Goal: Information Seeking & Learning: Learn about a topic

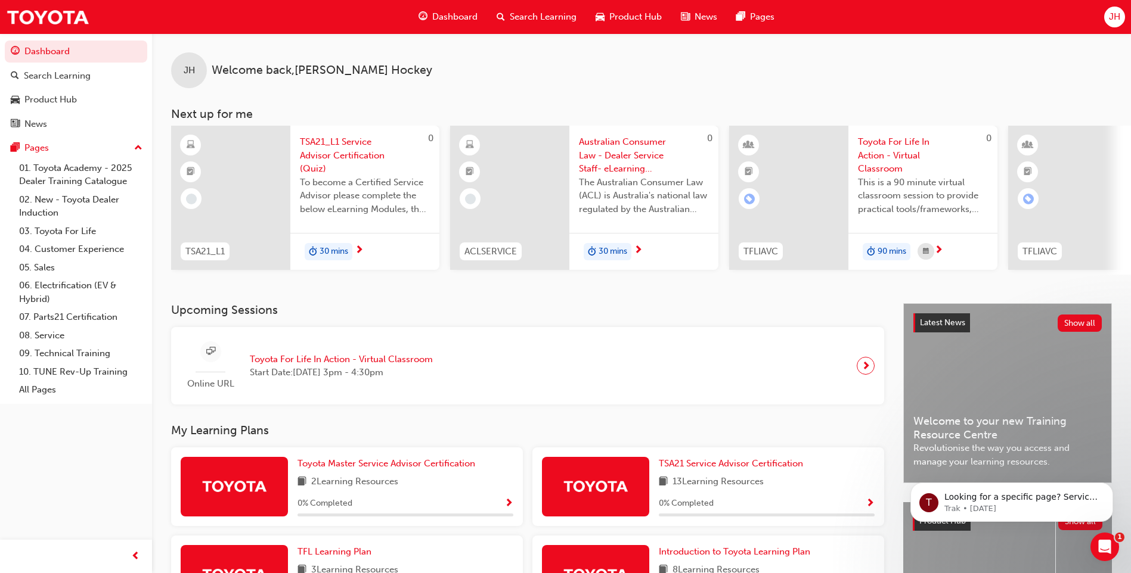
click at [457, 35] on div "JH Welcome back , [PERSON_NAME]" at bounding box center [641, 60] width 979 height 55
click at [457, 18] on span "Dashboard" at bounding box center [454, 17] width 45 height 14
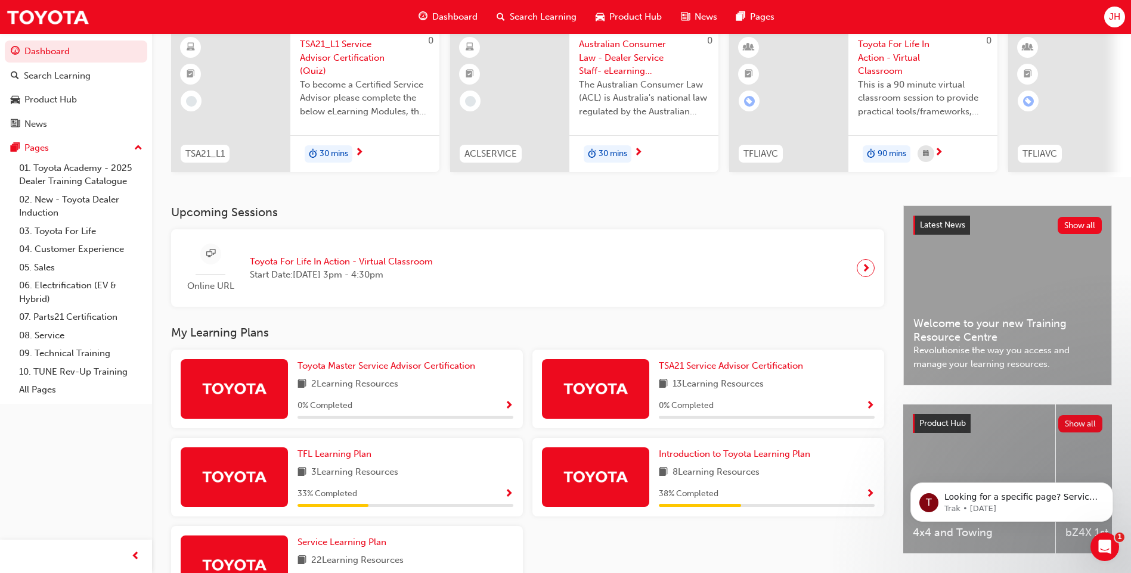
scroll to position [193, 0]
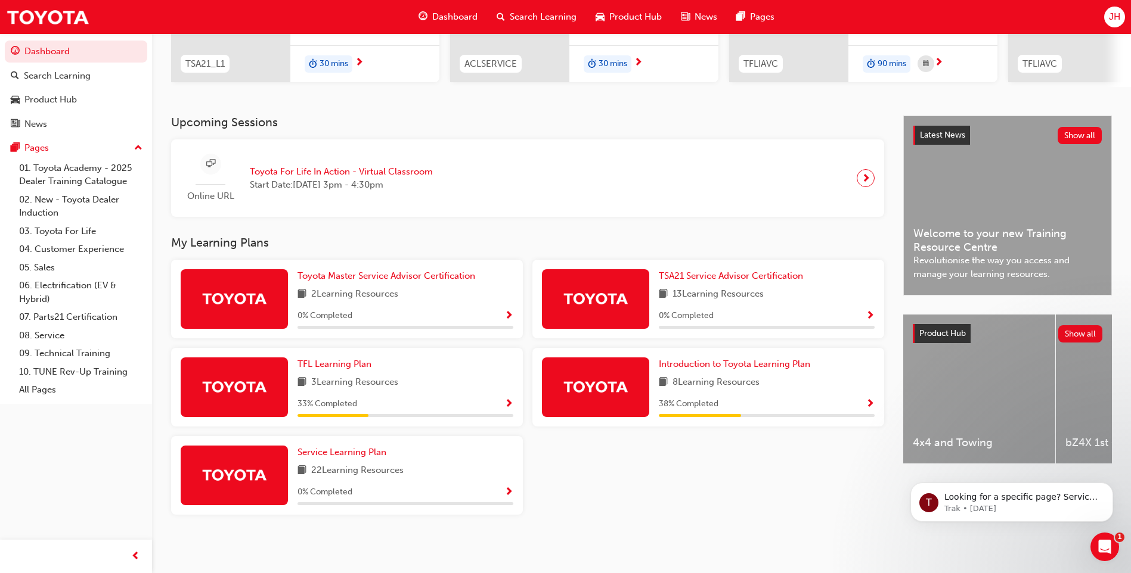
click at [869, 407] on span "Show Progress" at bounding box center [869, 404] width 9 height 11
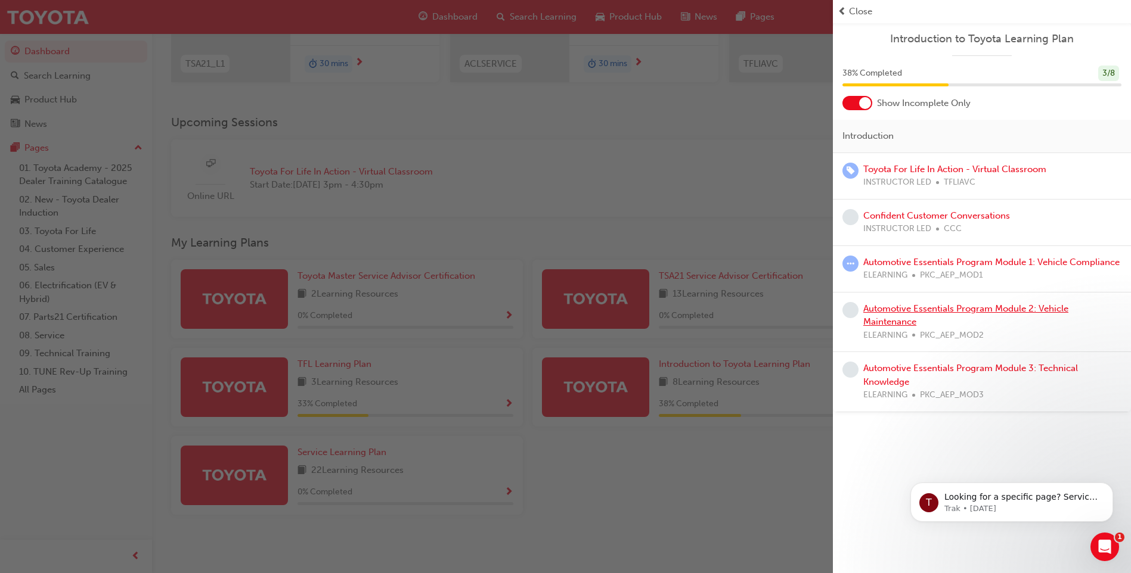
click at [1013, 308] on link "Automotive Essentials Program Module 2: Vehicle Maintenance" at bounding box center [965, 315] width 205 height 24
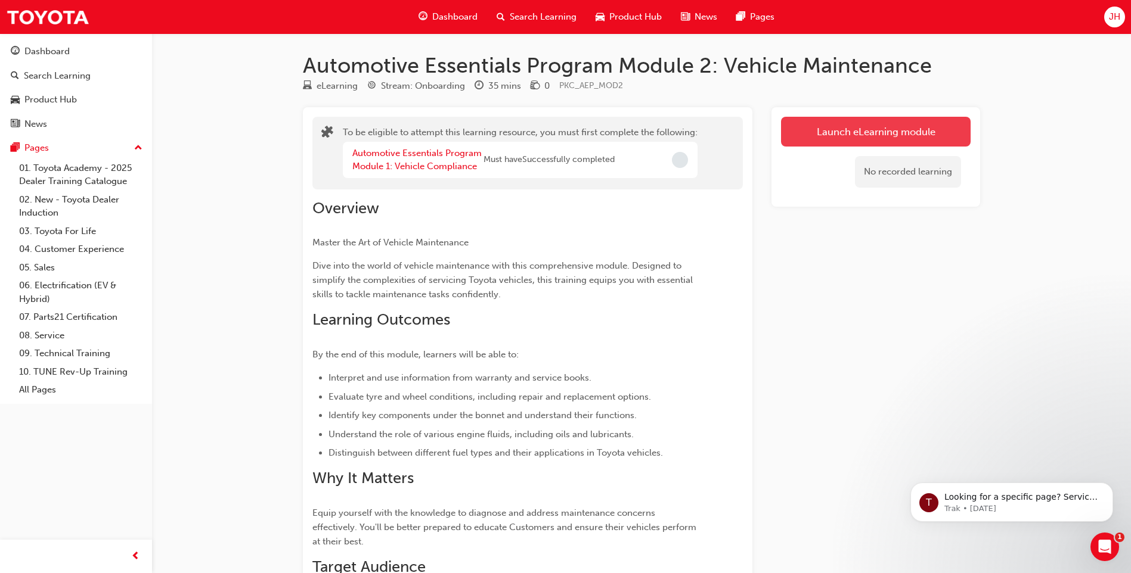
click at [891, 140] on button "Launch eLearning module" at bounding box center [876, 132] width 190 height 30
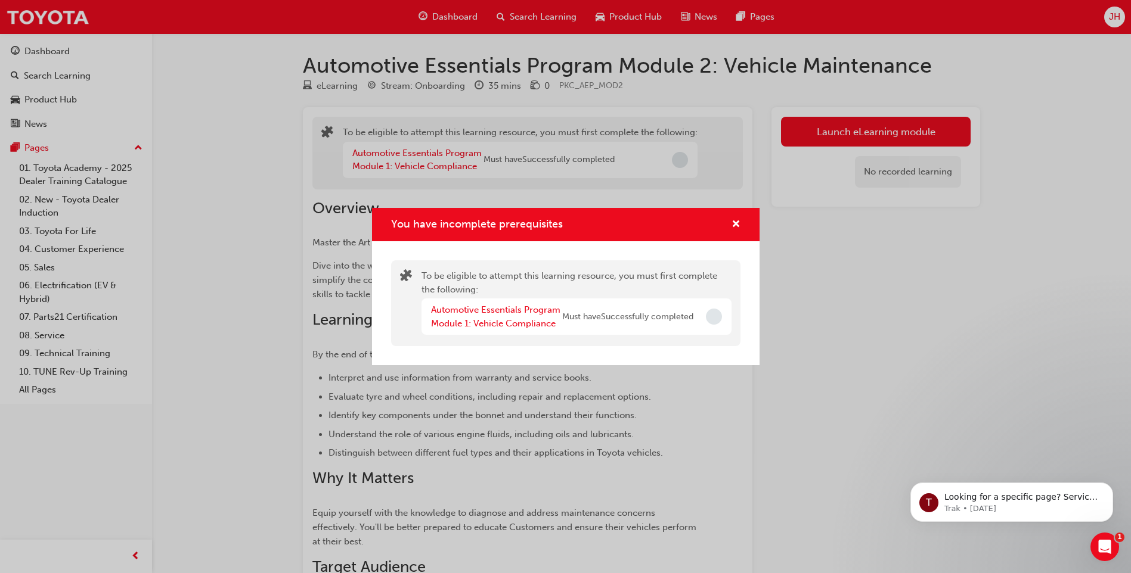
click at [247, 66] on div "You have incomplete prerequisites To be eligible to attempt this learning resou…" at bounding box center [565, 286] width 1131 height 573
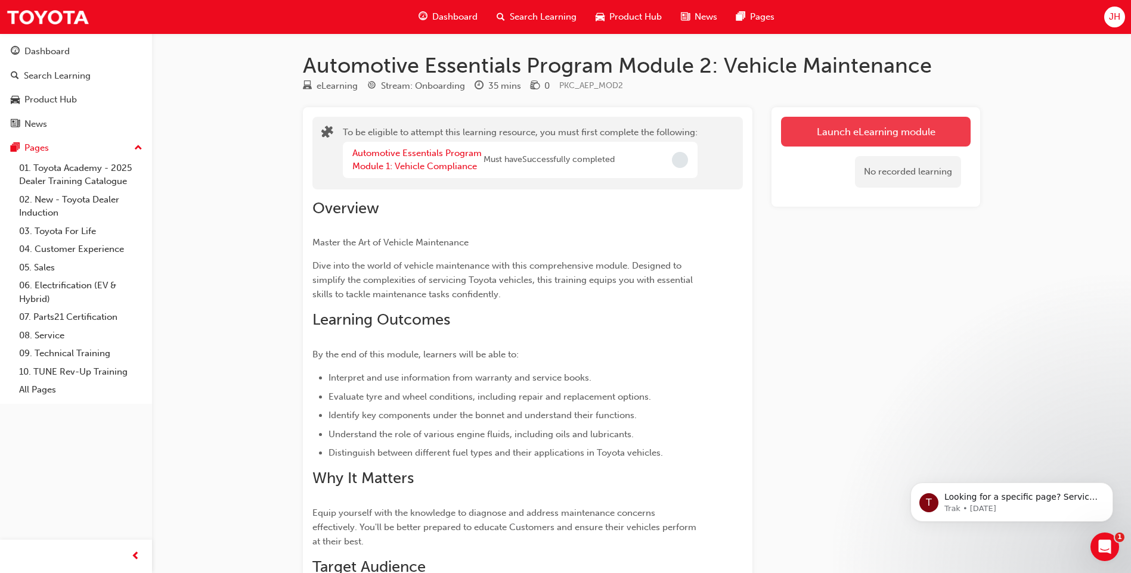
click at [907, 135] on button "Launch eLearning module" at bounding box center [876, 132] width 190 height 30
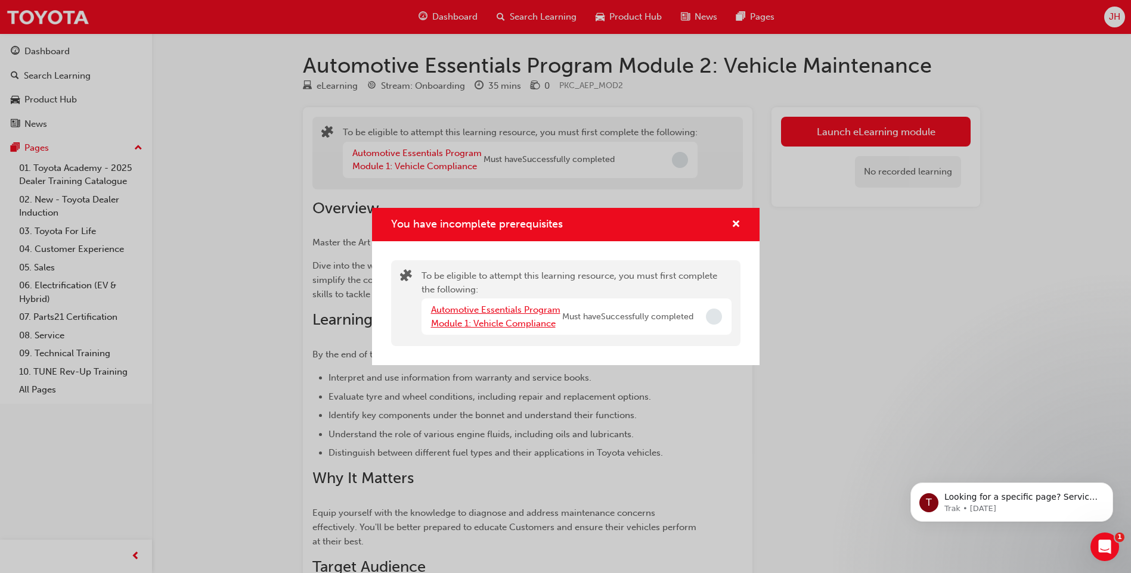
click at [517, 323] on link "Automotive Essentials Program Module 1: Vehicle Compliance" at bounding box center [495, 317] width 129 height 24
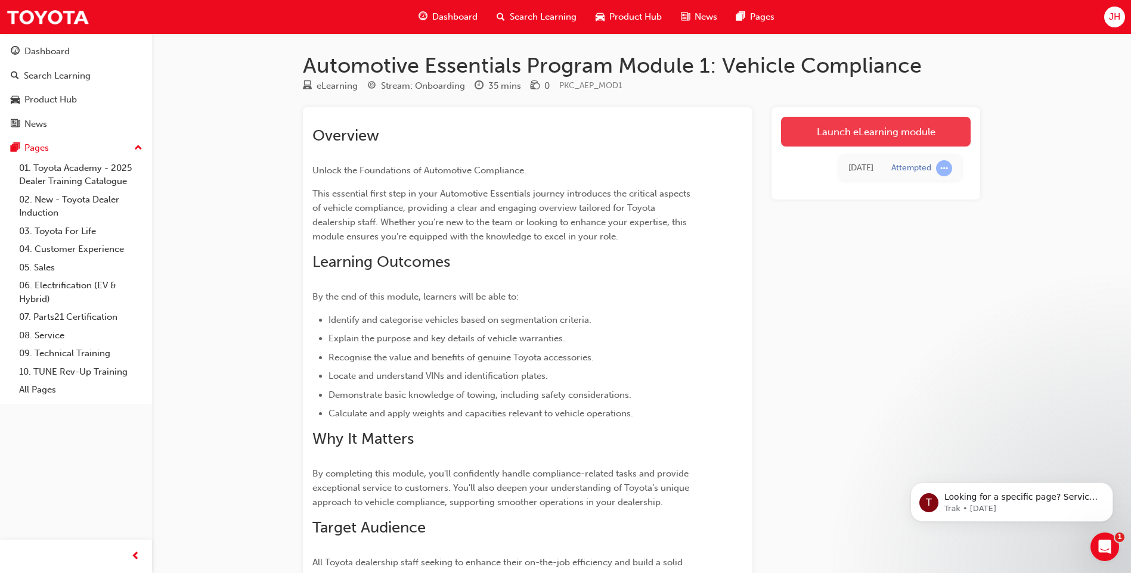
click at [826, 131] on link "Launch eLearning module" at bounding box center [876, 132] width 190 height 30
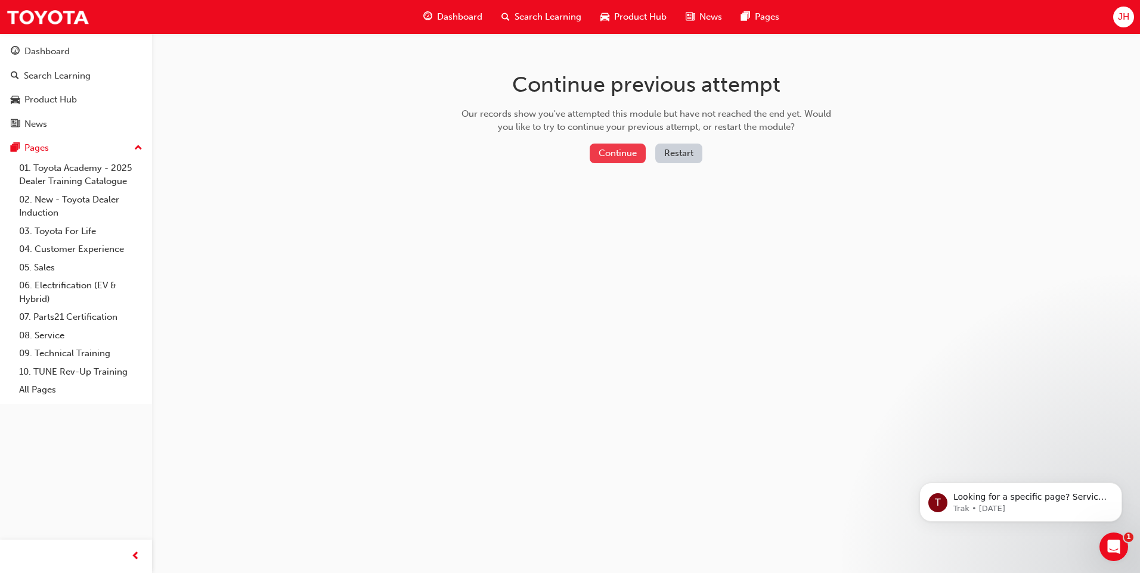
click at [610, 151] on button "Continue" at bounding box center [617, 154] width 56 height 20
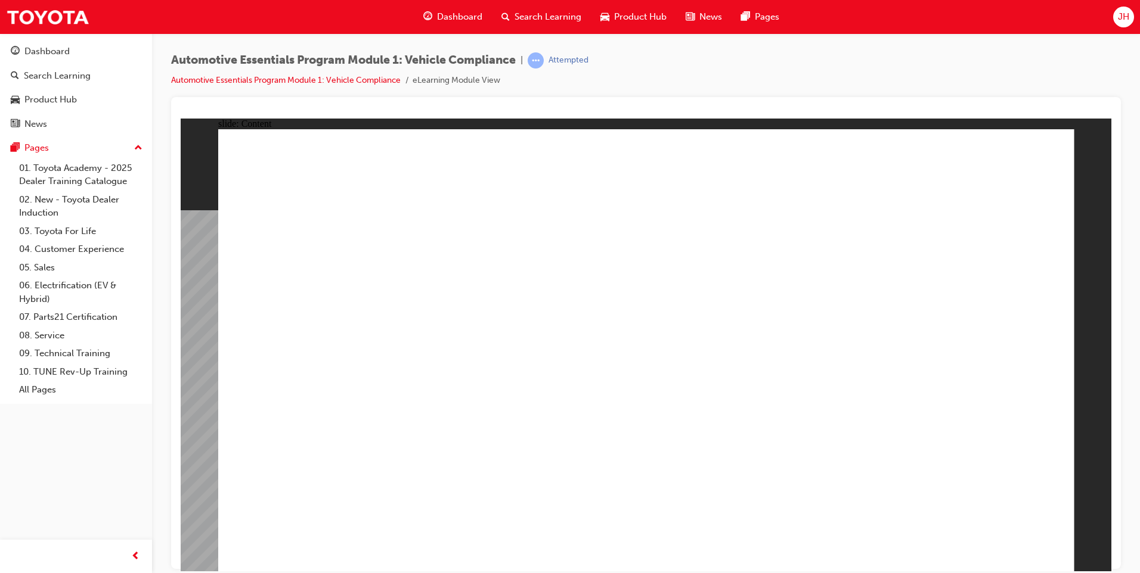
drag, startPoint x: 573, startPoint y: 321, endPoint x: 743, endPoint y: 337, distance: 171.2
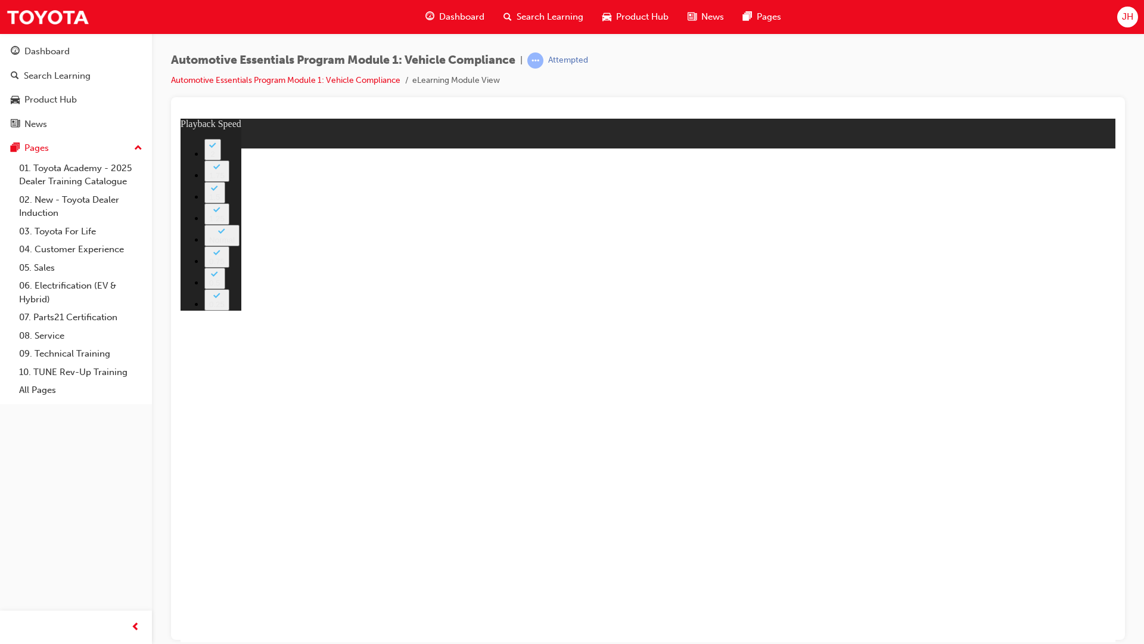
type input "43"
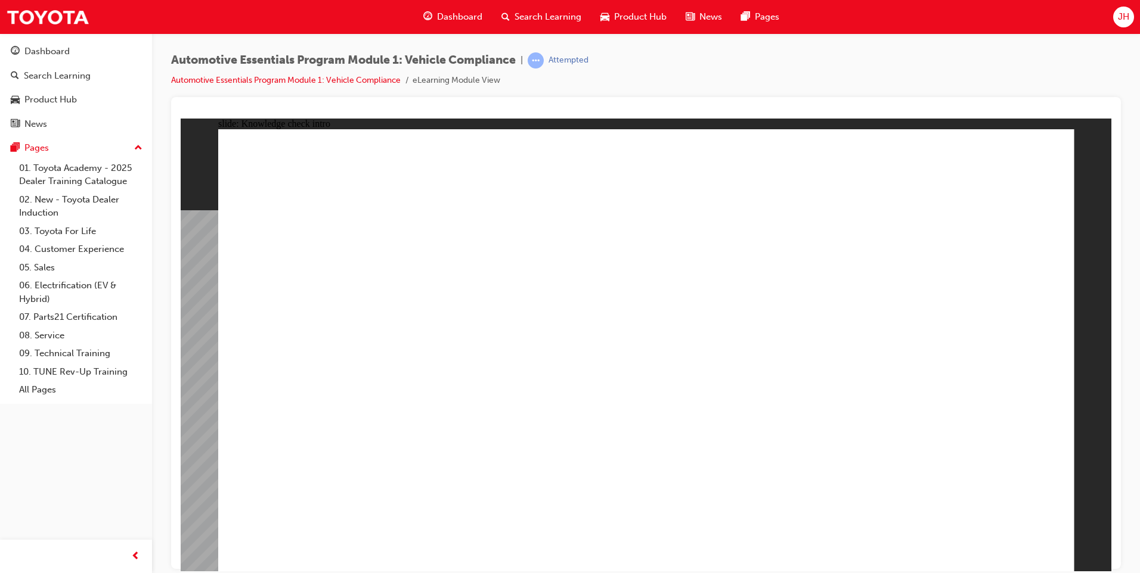
radio input "true"
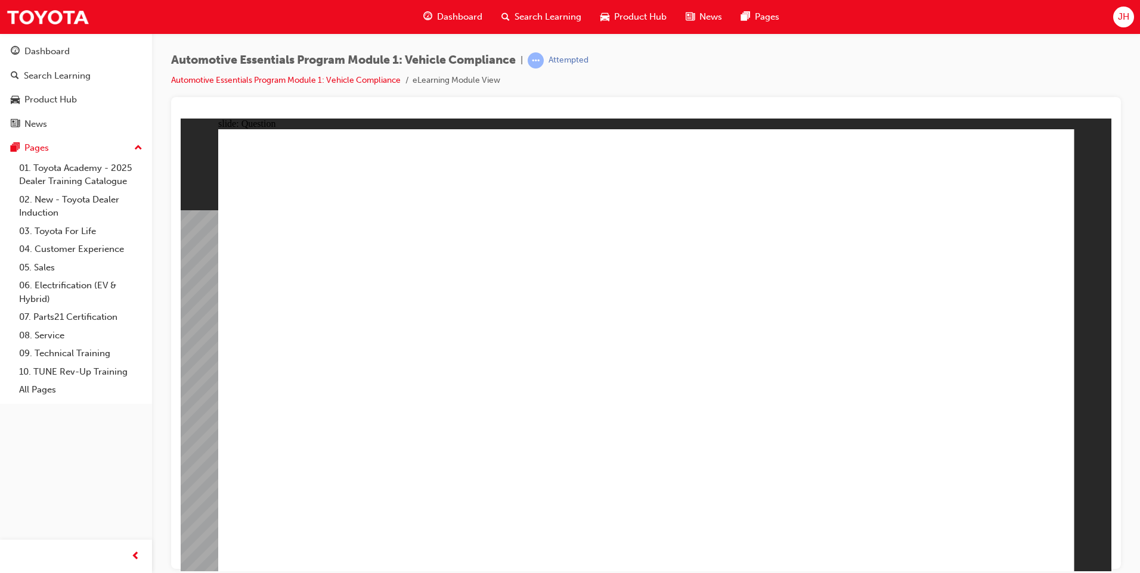
radio input "true"
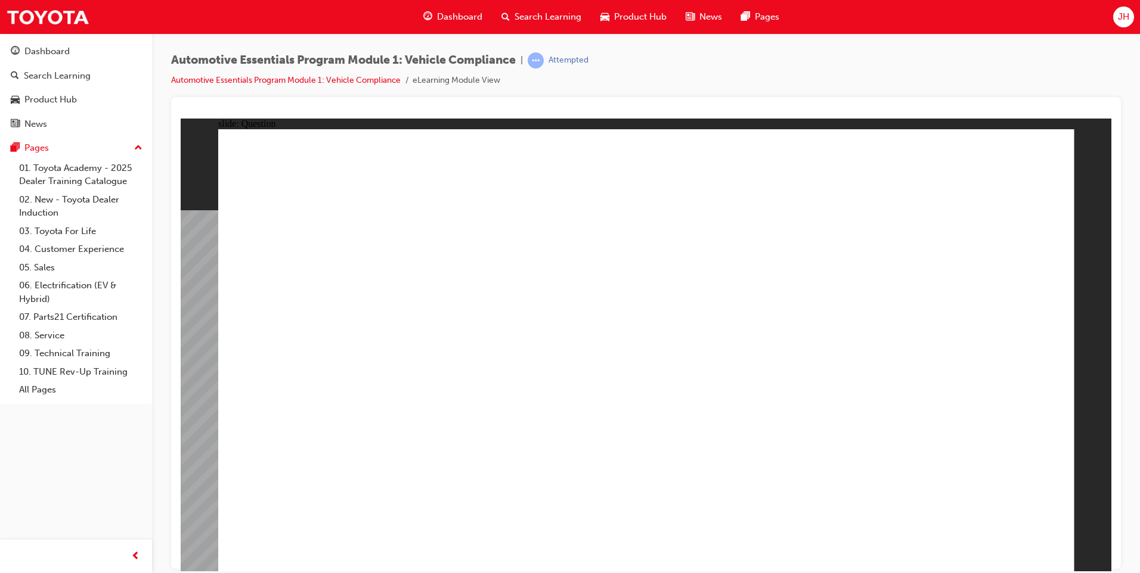
radio input "true"
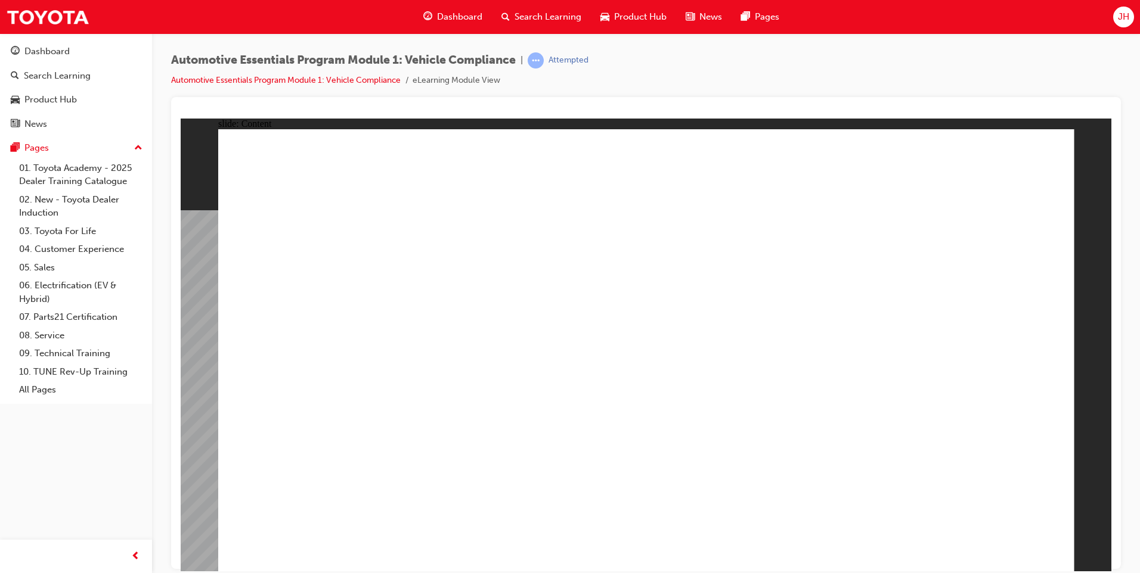
drag, startPoint x: 368, startPoint y: 347, endPoint x: 535, endPoint y: 378, distance: 169.7
drag, startPoint x: 648, startPoint y: 378, endPoint x: 1104, endPoint y: 305, distance: 461.2
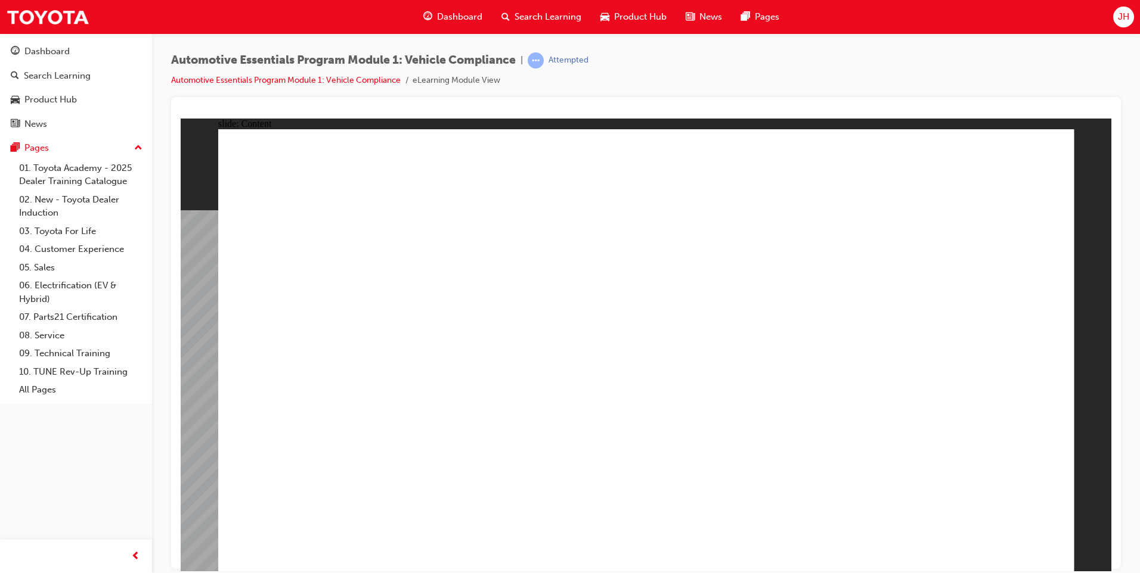
drag, startPoint x: 257, startPoint y: 408, endPoint x: 376, endPoint y: 419, distance: 119.1
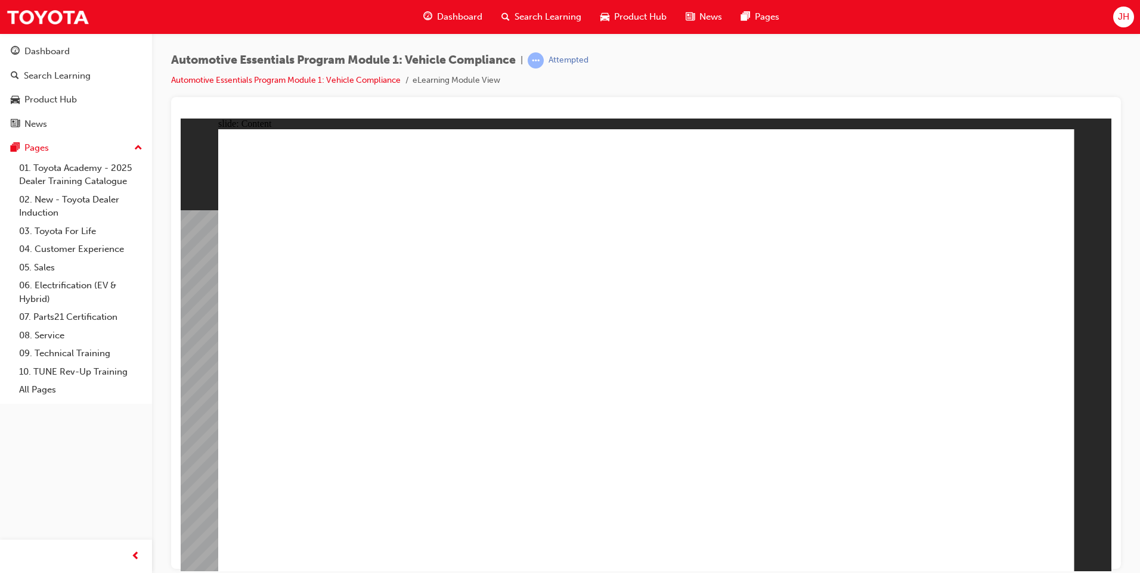
drag, startPoint x: 1008, startPoint y: 550, endPoint x: 1009, endPoint y: 536, distance: 13.7
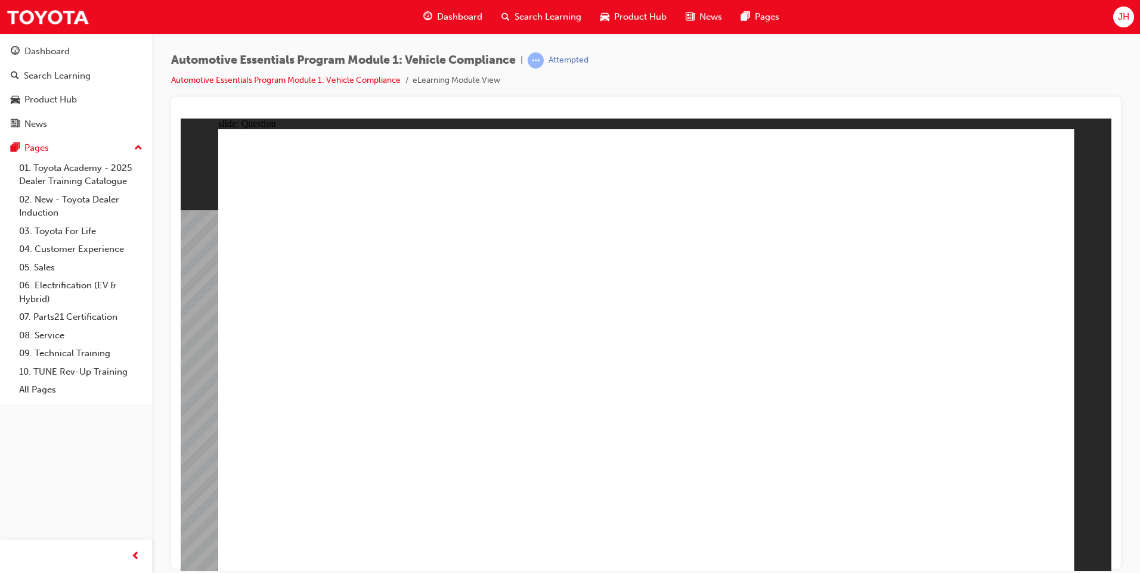
radio input "true"
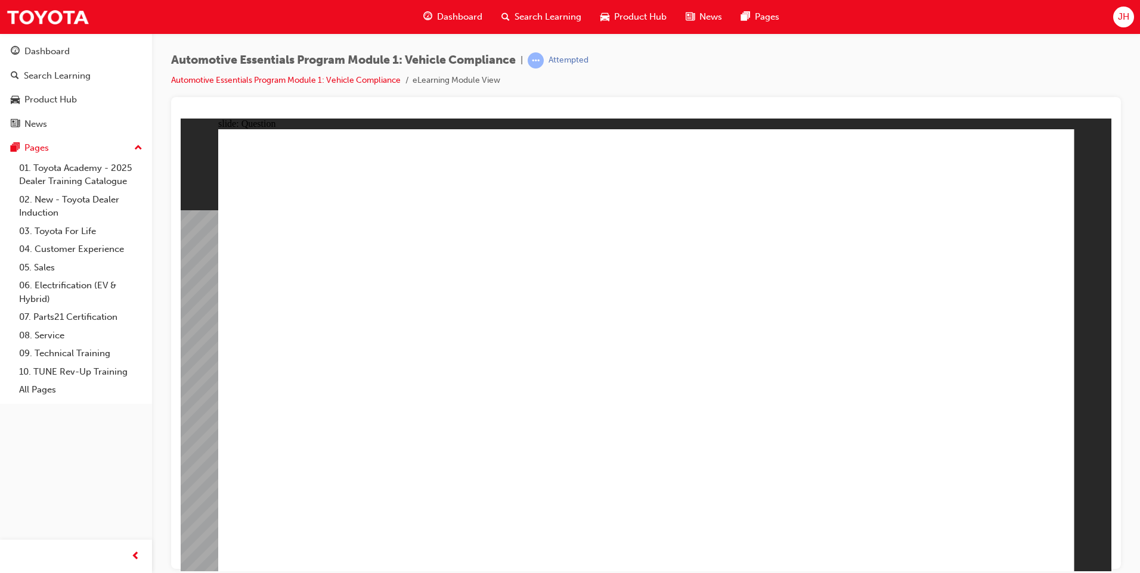
radio input "true"
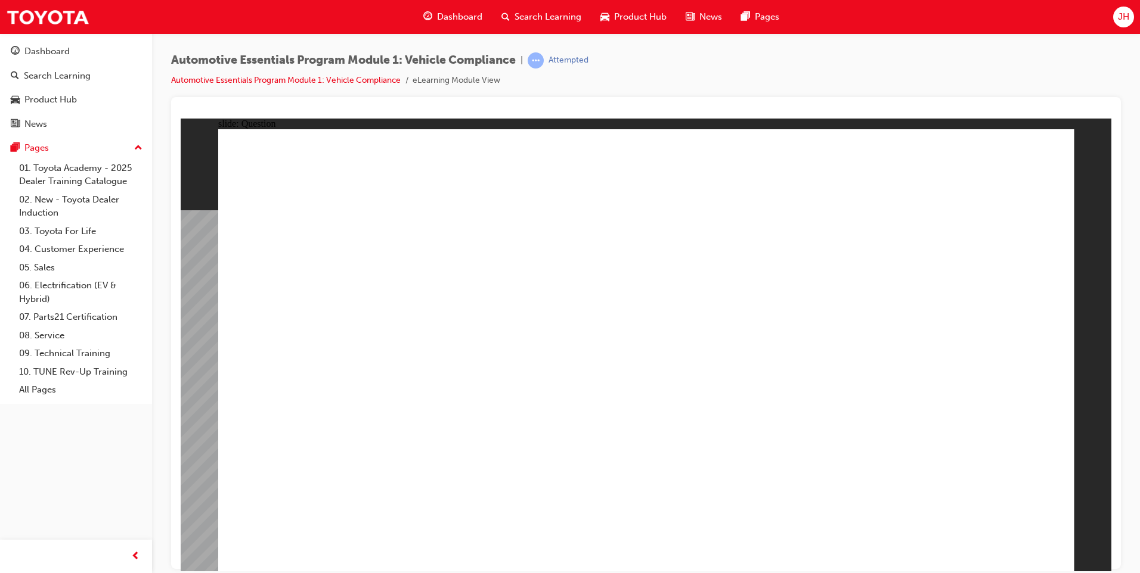
radio input "true"
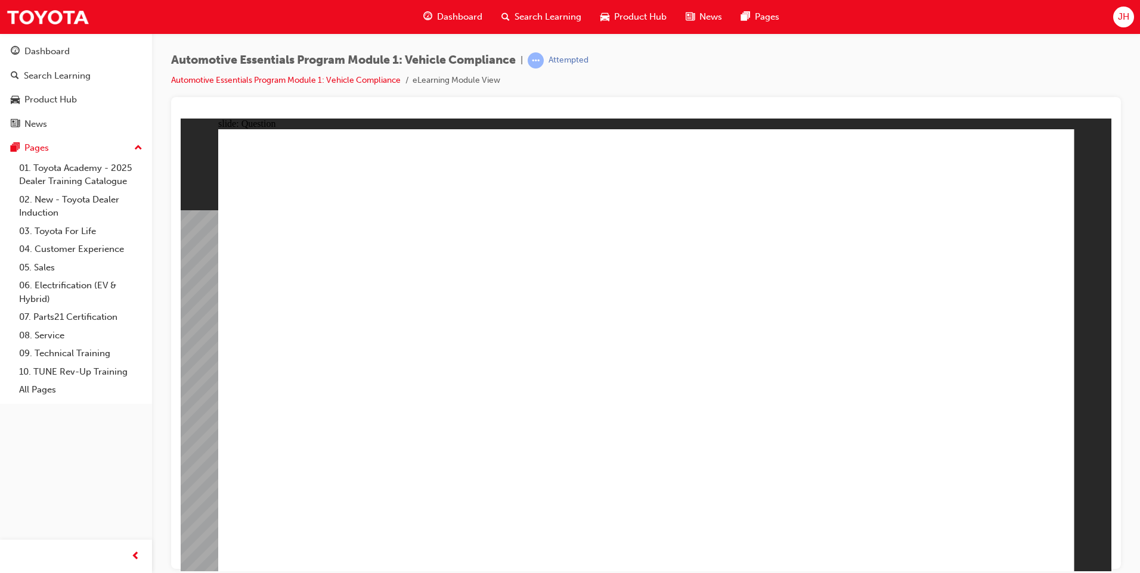
radio input "true"
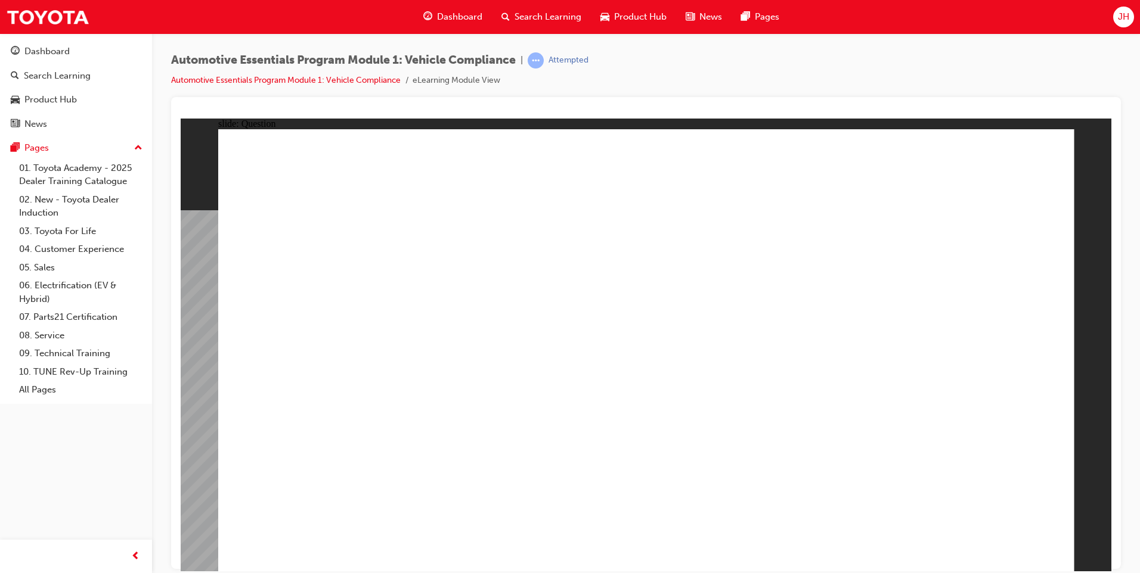
radio input "true"
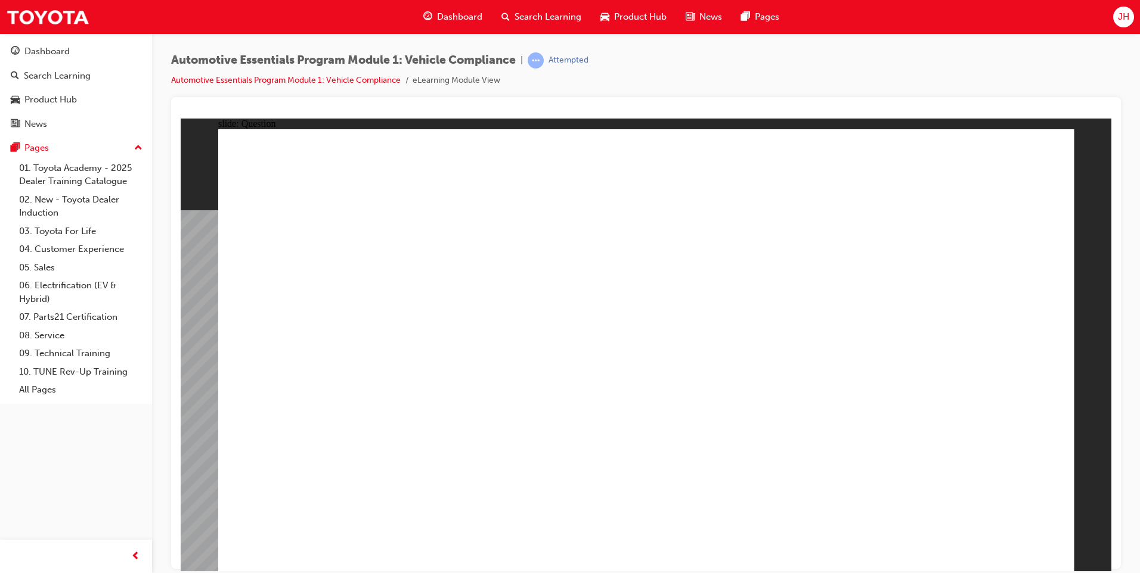
radio input "true"
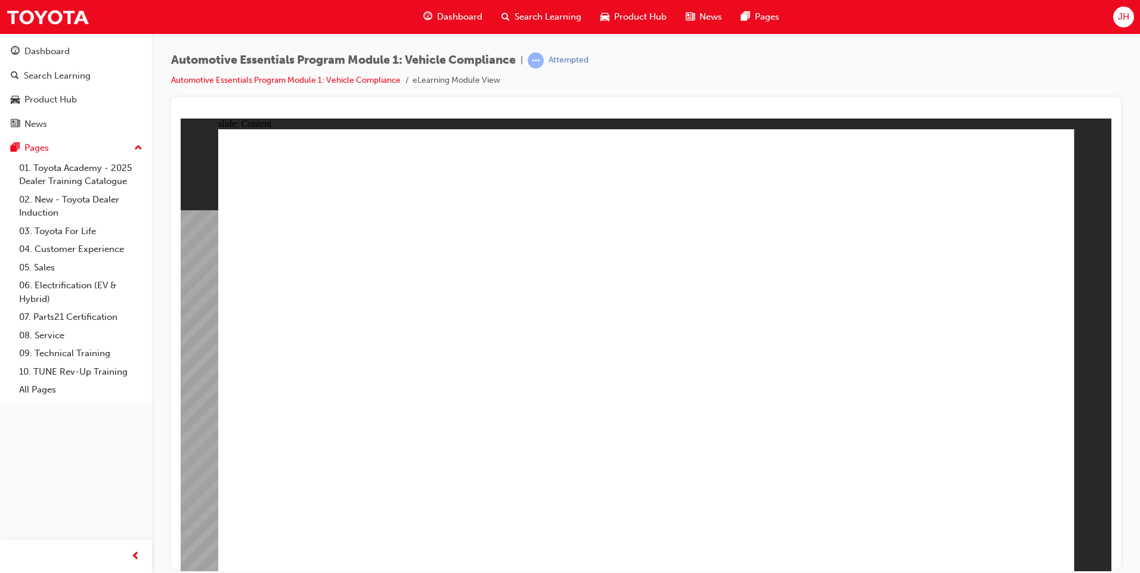
drag, startPoint x: 410, startPoint y: 371, endPoint x: 443, endPoint y: 374, distance: 33.6
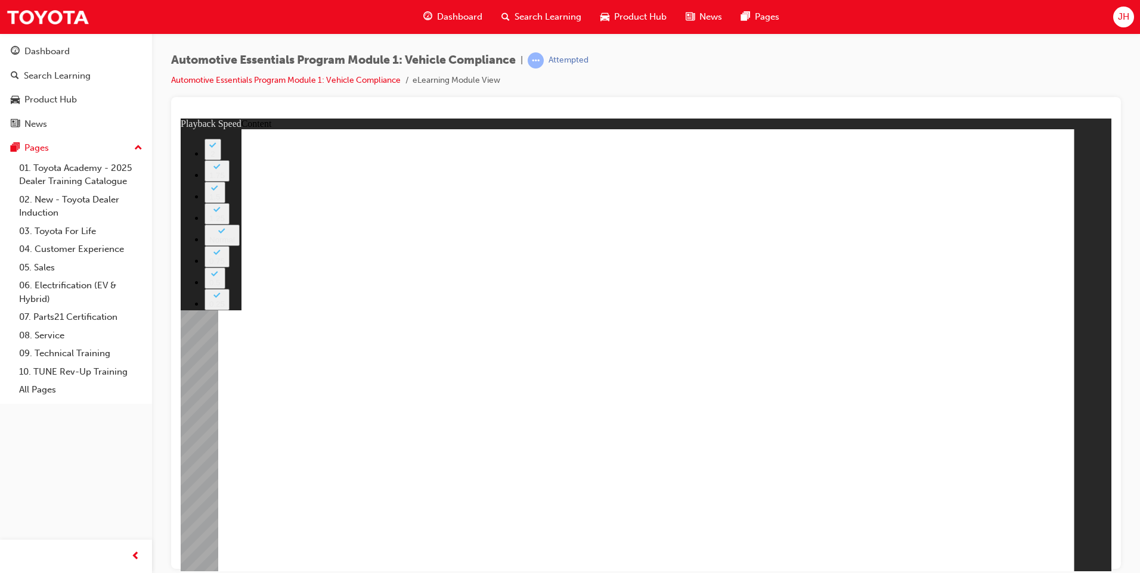
type input "35"
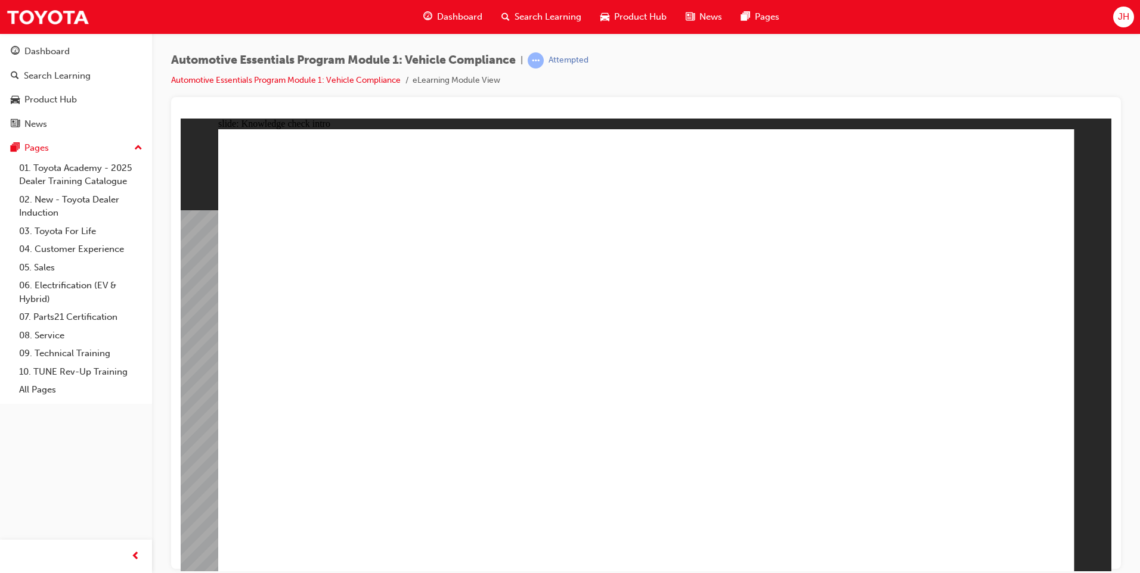
radio input "true"
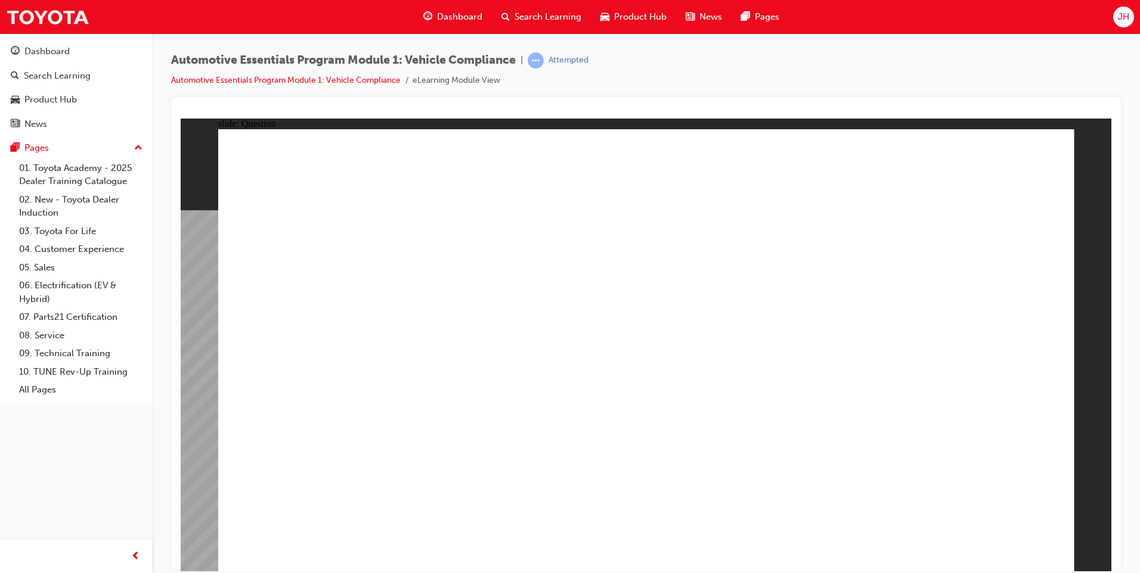
radio input "true"
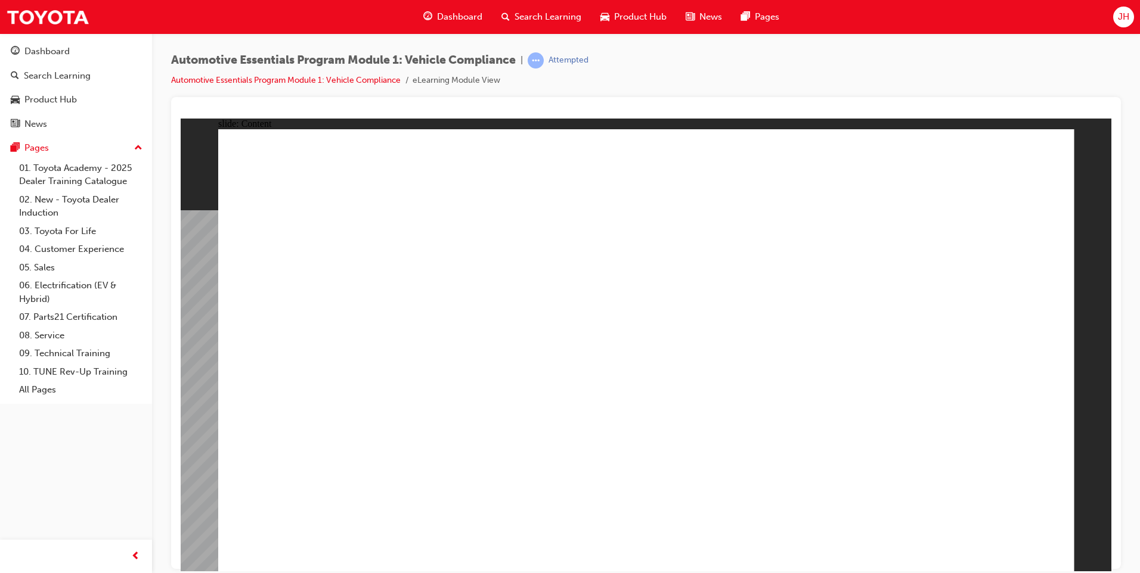
drag, startPoint x: 1064, startPoint y: 377, endPoint x: 973, endPoint y: 300, distance: 119.7
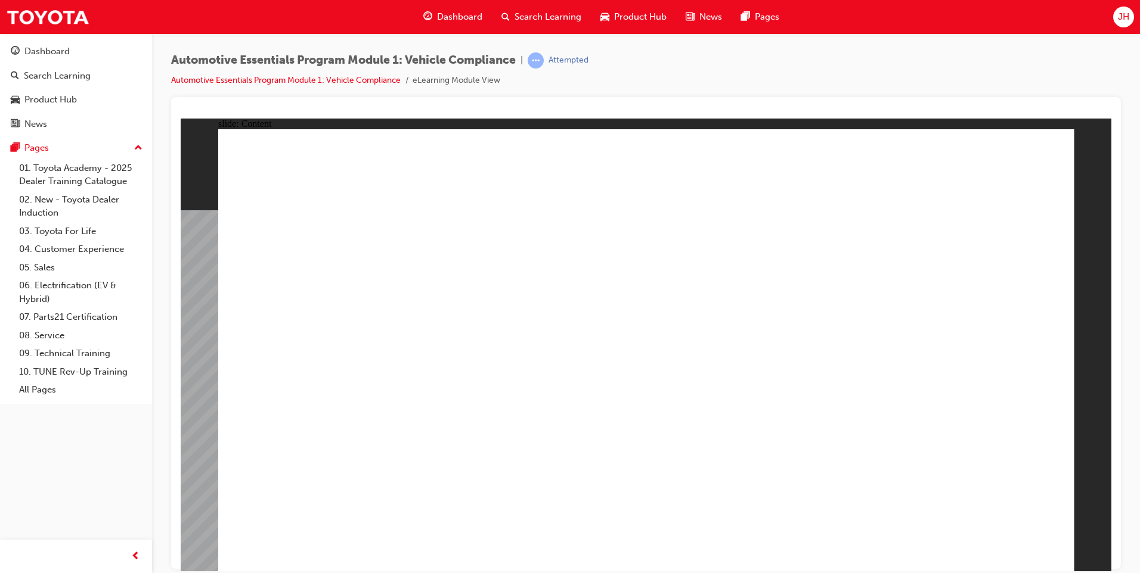
drag, startPoint x: 436, startPoint y: 302, endPoint x: 589, endPoint y: 301, distance: 152.6
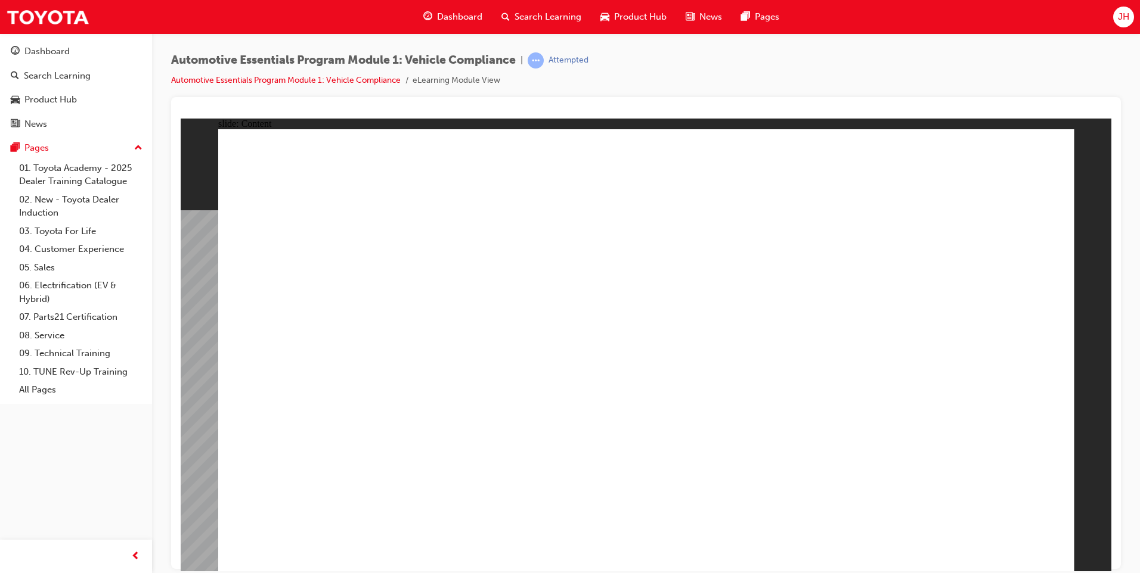
drag, startPoint x: 821, startPoint y: 461, endPoint x: 761, endPoint y: 446, distance: 62.0
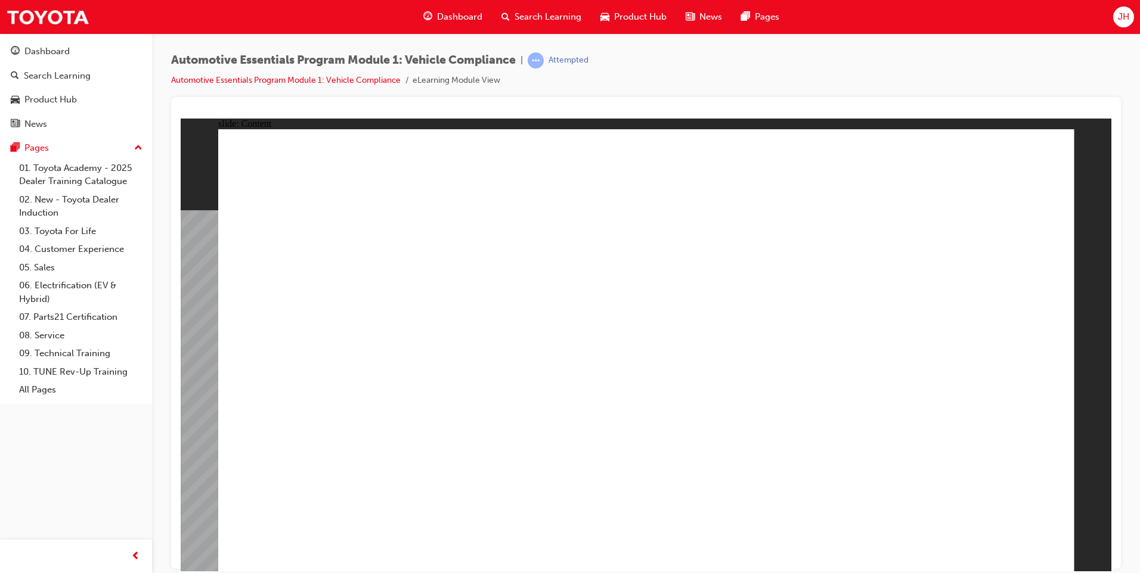
drag, startPoint x: 1022, startPoint y: 529, endPoint x: 1007, endPoint y: 546, distance: 22.8
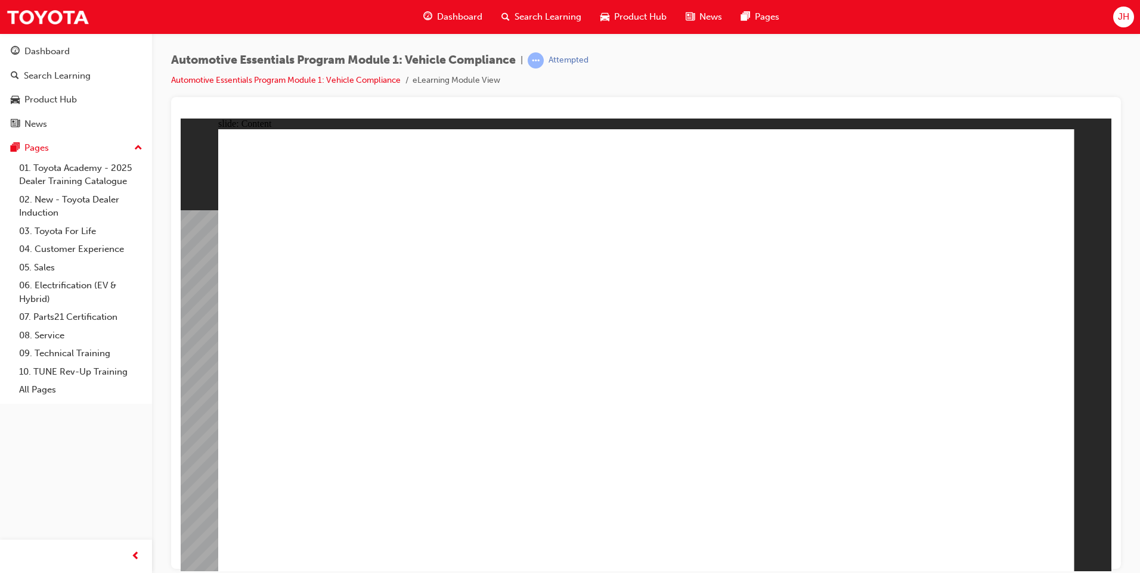
radio input "true"
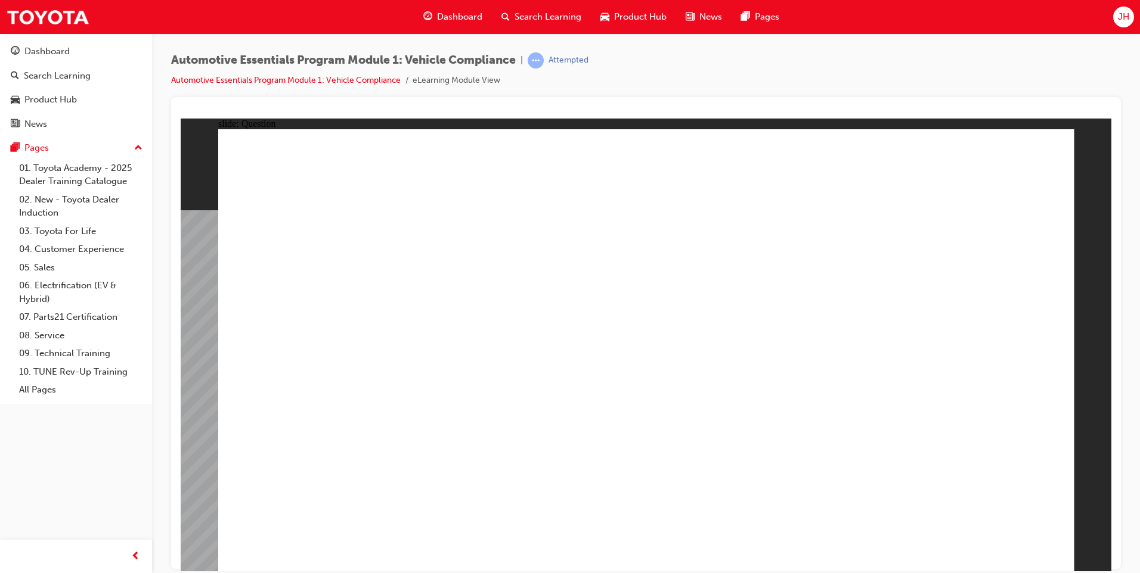
radio input "true"
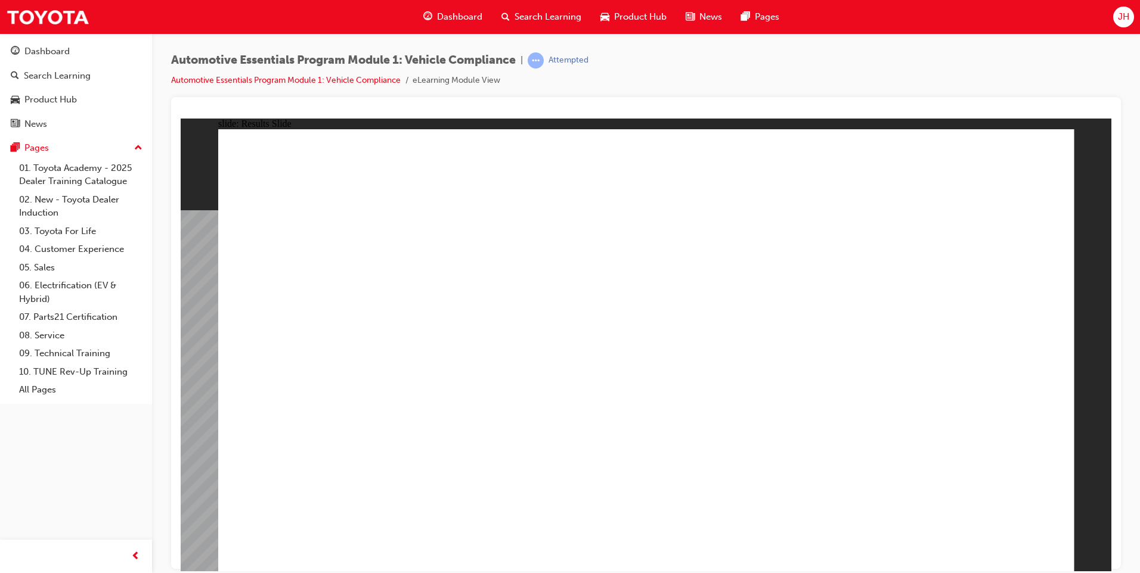
radio input "true"
drag, startPoint x: 1033, startPoint y: 557, endPoint x: 1031, endPoint y: 552, distance: 6.1
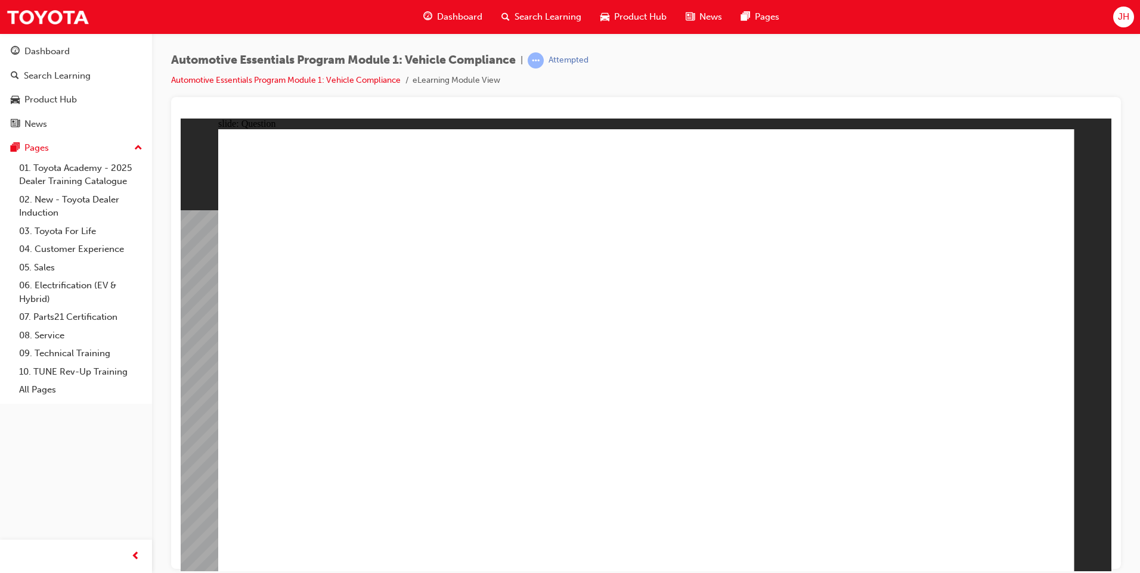
radio input "true"
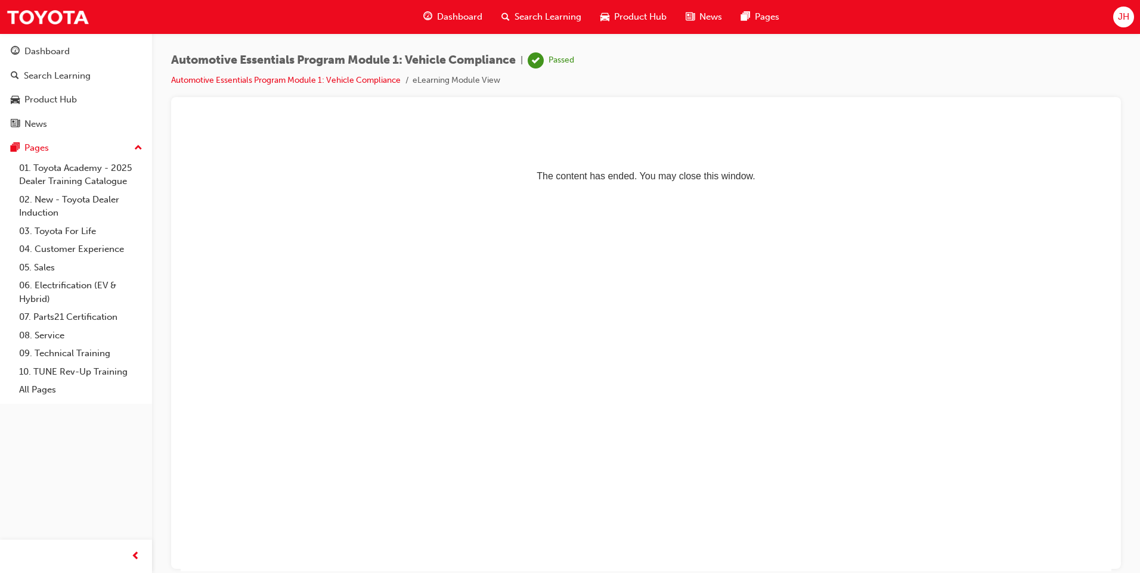
click at [464, 14] on span "Dashboard" at bounding box center [459, 17] width 45 height 14
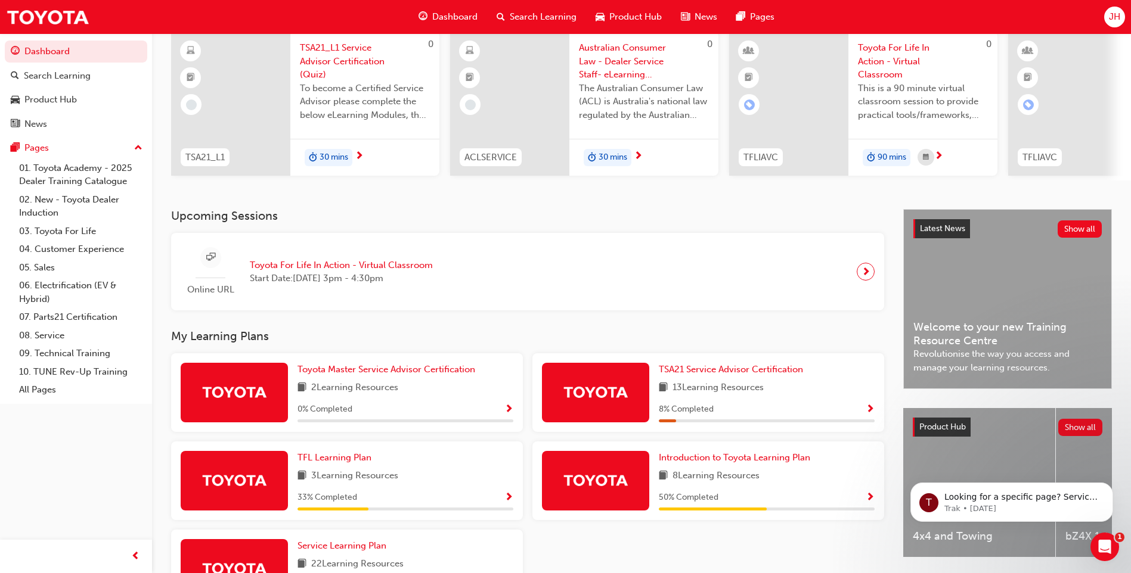
scroll to position [193, 0]
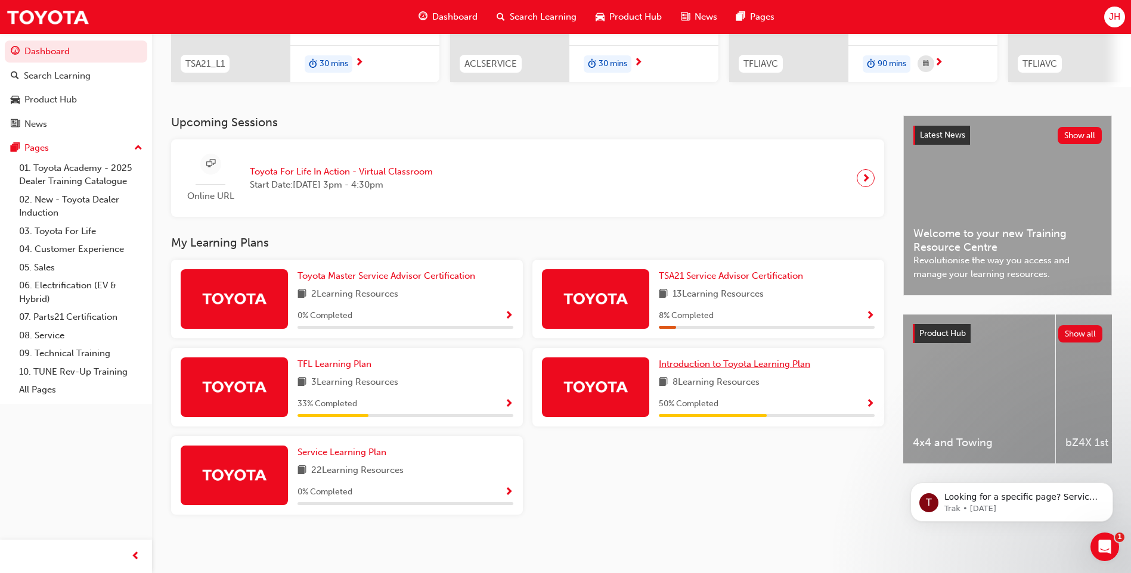
click at [734, 364] on span "Introduction to Toyota Learning Plan" at bounding box center [734, 364] width 151 height 11
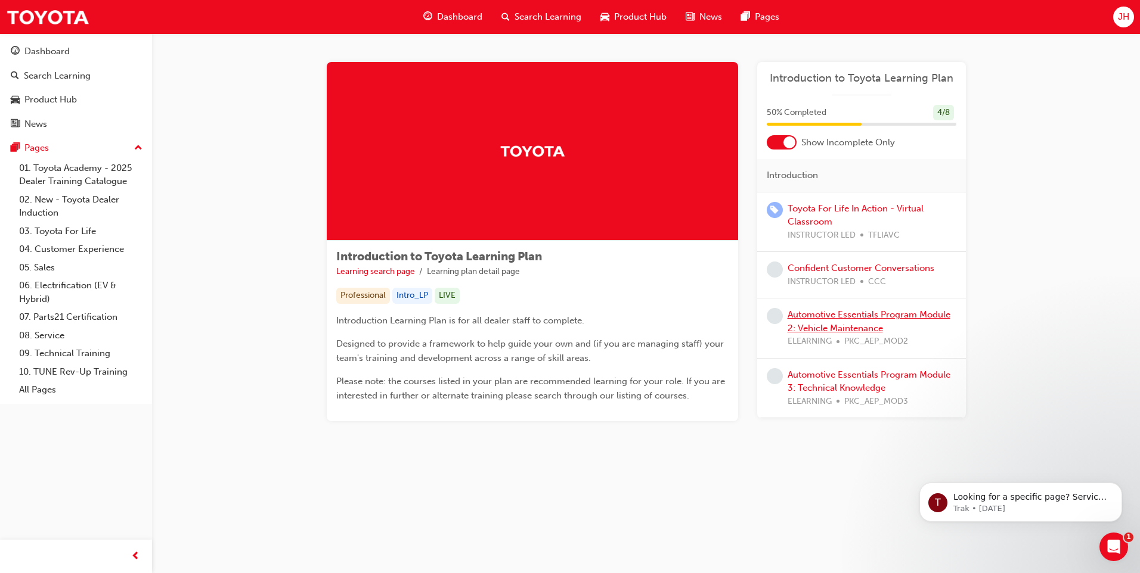
click at [870, 318] on link "Automotive Essentials Program Module 2: Vehicle Maintenance" at bounding box center [868, 321] width 163 height 24
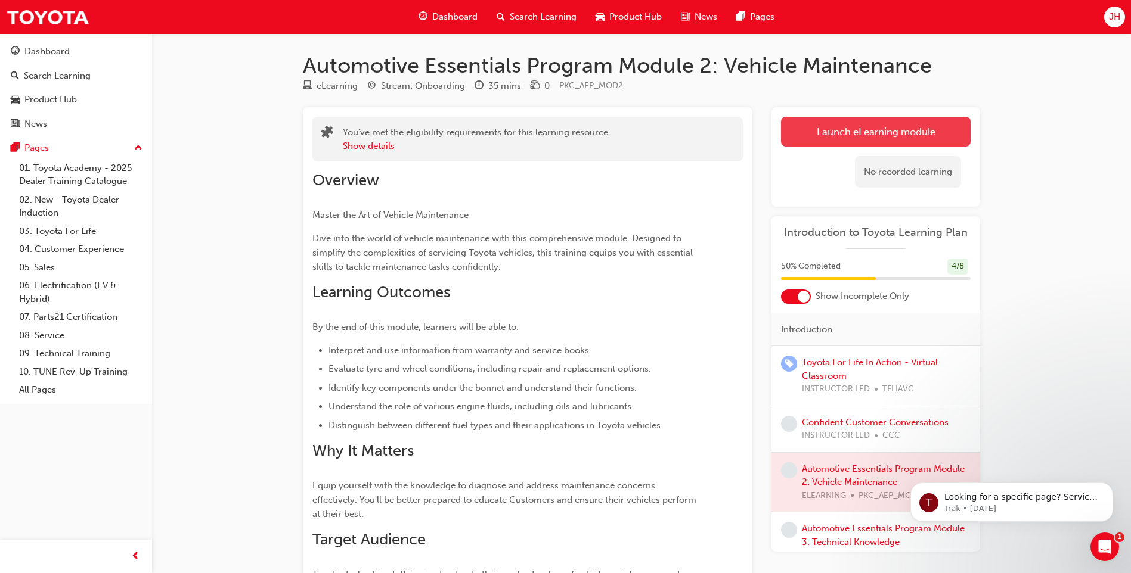
click at [852, 139] on link "Launch eLearning module" at bounding box center [876, 132] width 190 height 30
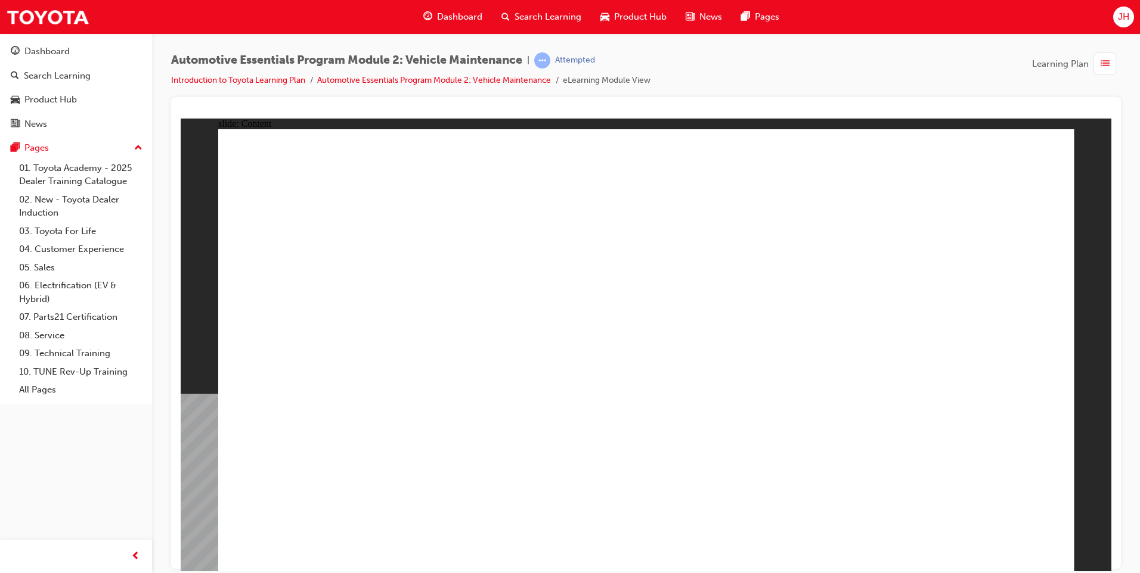
drag, startPoint x: 1045, startPoint y: 547, endPoint x: 1014, endPoint y: 540, distance: 31.1
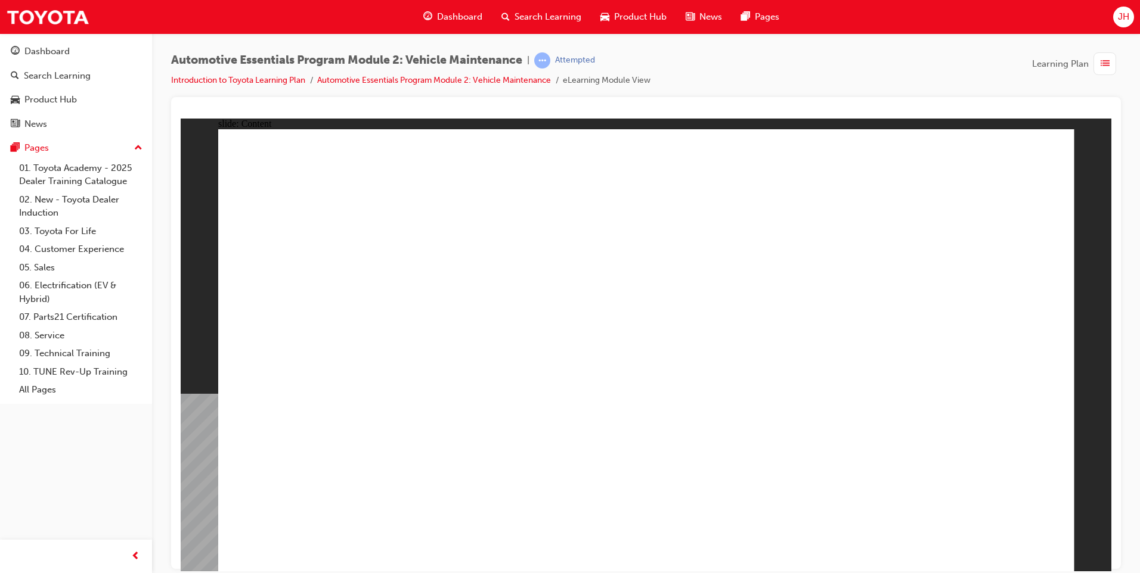
drag, startPoint x: 1021, startPoint y: 167, endPoint x: 1031, endPoint y: 164, distance: 10.6
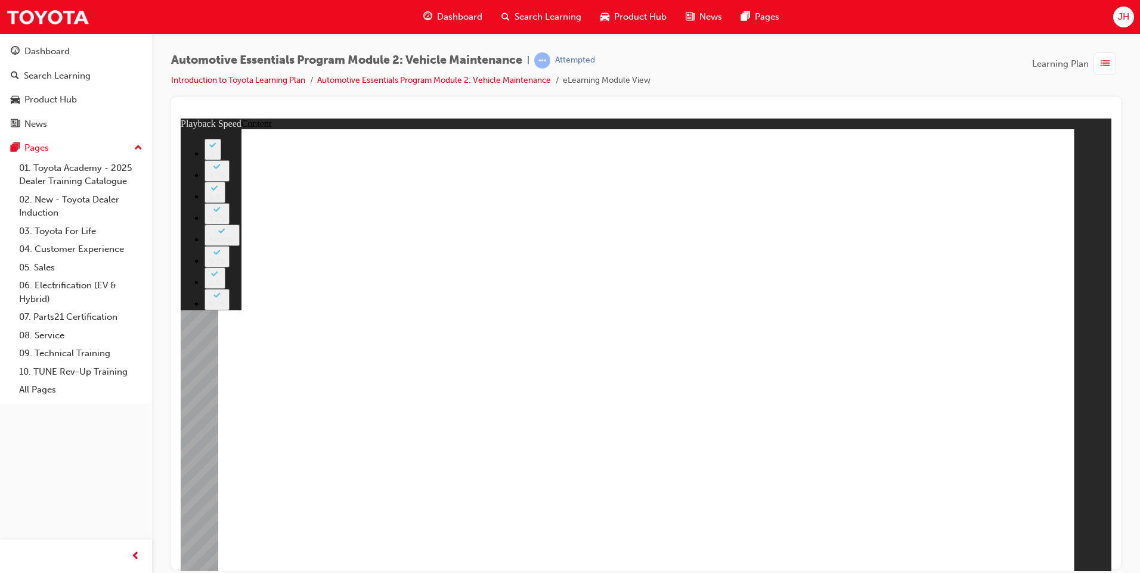
type input "4"
type input "33"
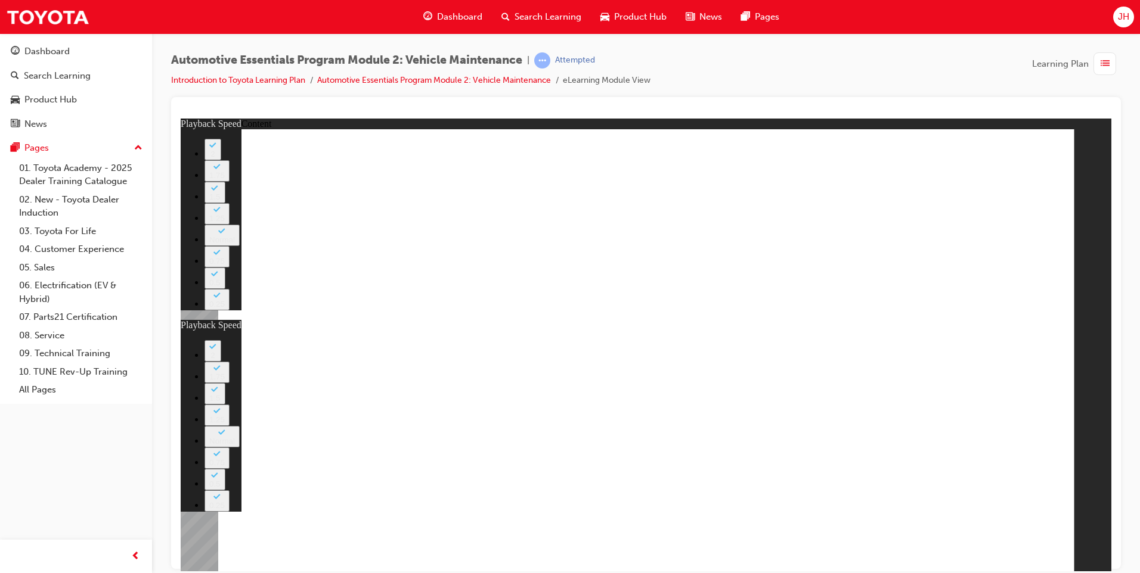
type input "35"
type input "33"
type input "35"
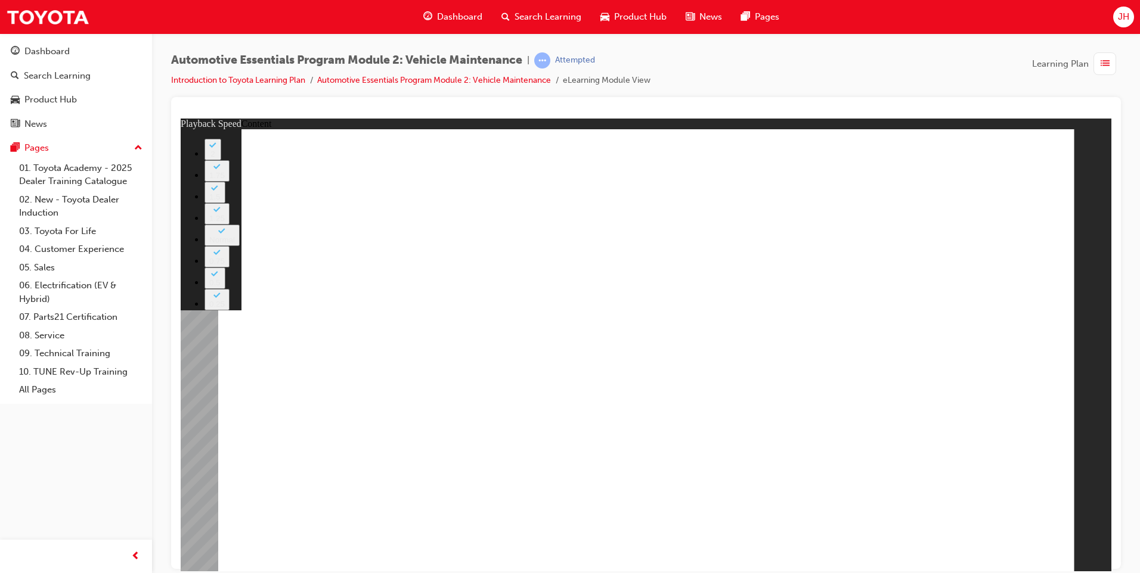
type input "8"
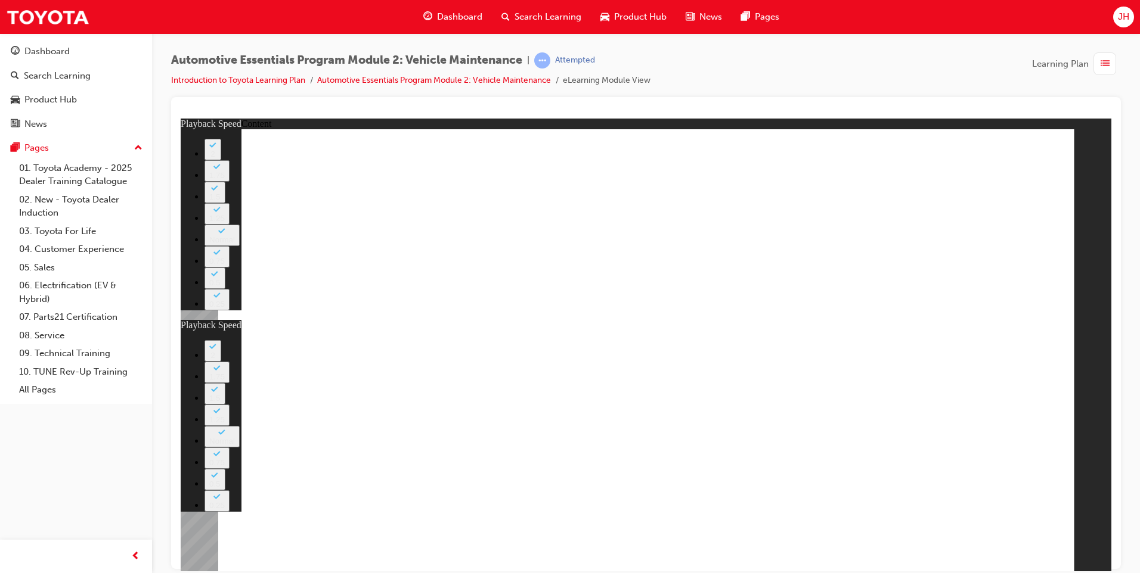
type input "27"
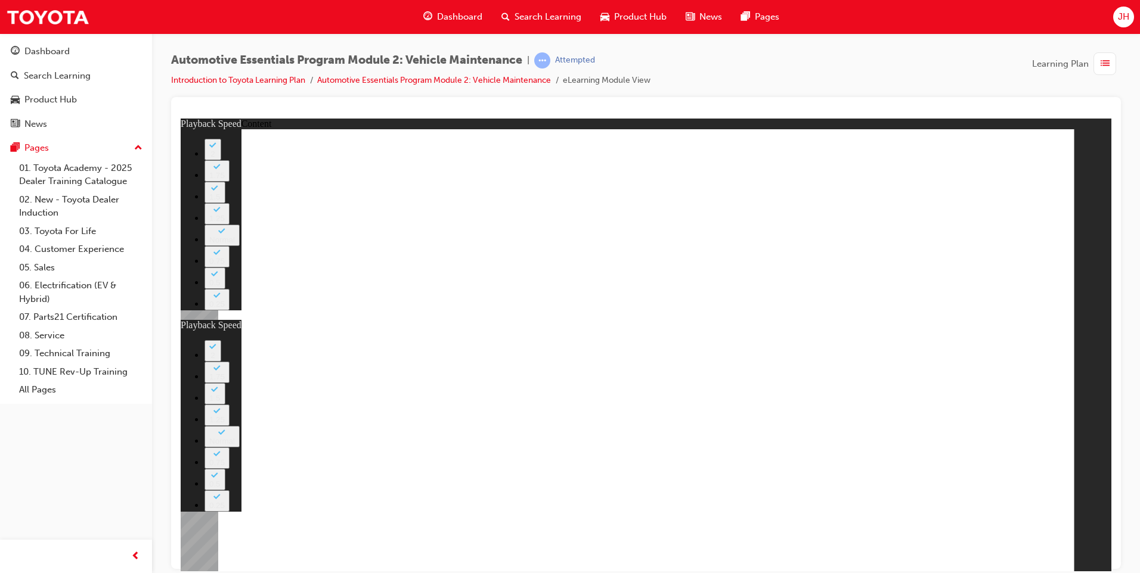
type input "8"
type input "27"
type input "8"
type input "12"
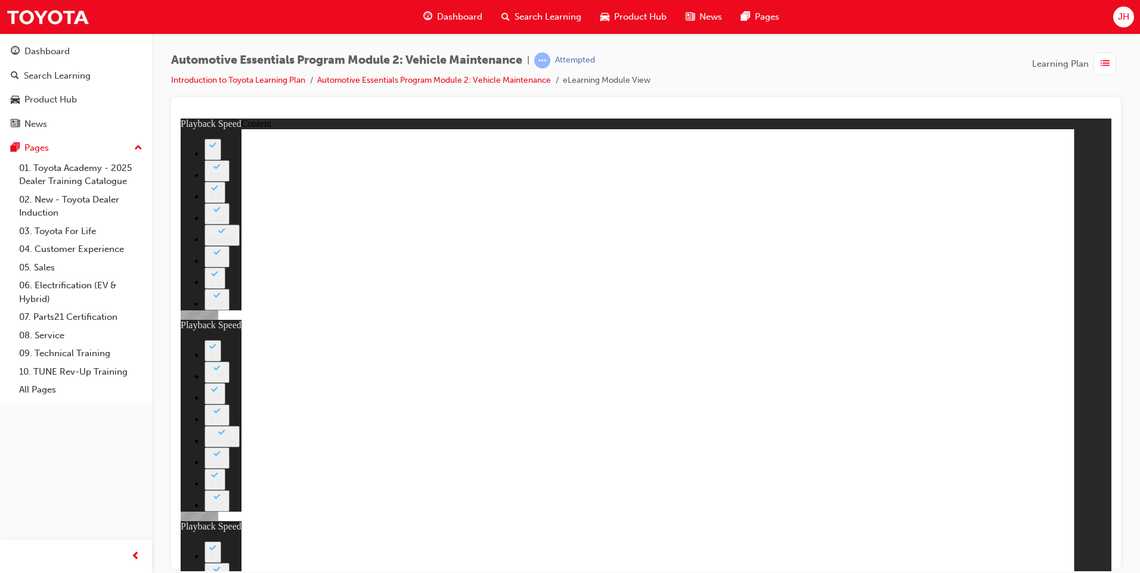
type input "8"
type input "27"
type input "12"
drag, startPoint x: 915, startPoint y: 432, endPoint x: 1135, endPoint y: 85, distance: 411.2
click at [1135, 85] on div "Automotive Essentials Program Module 2: Vehicle Maintenance | Attempted Introdu…" at bounding box center [646, 288] width 988 height 510
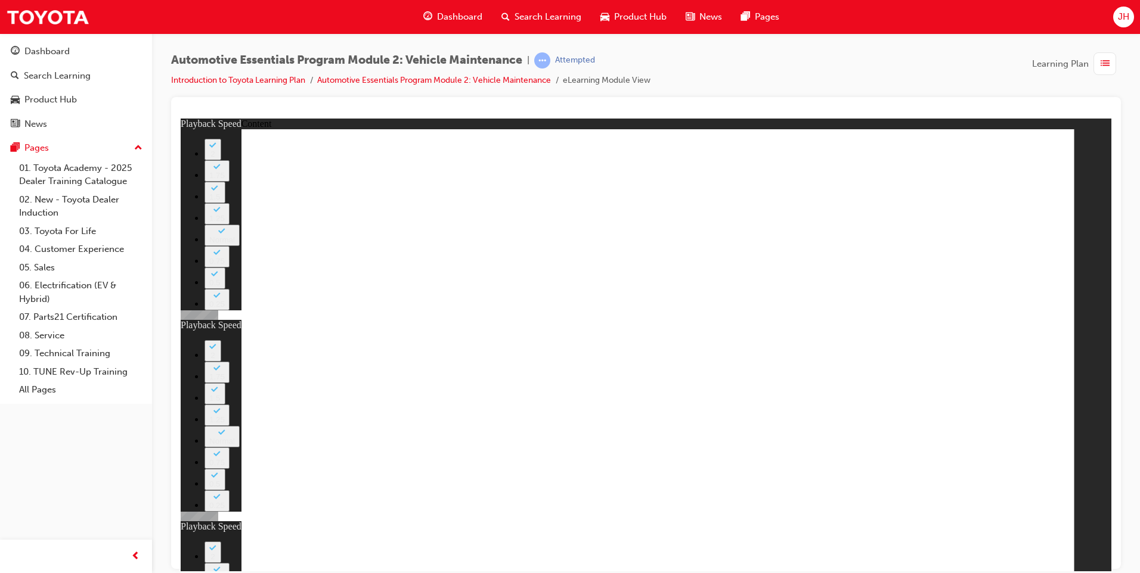
drag, startPoint x: 1138, startPoint y: 436, endPoint x: 936, endPoint y: 70, distance: 417.7
click at [936, 70] on div "Automotive Essentials Program Module 2: Vehicle Maintenance | Attempted Introdu…" at bounding box center [645, 74] width 949 height 45
type input "56"
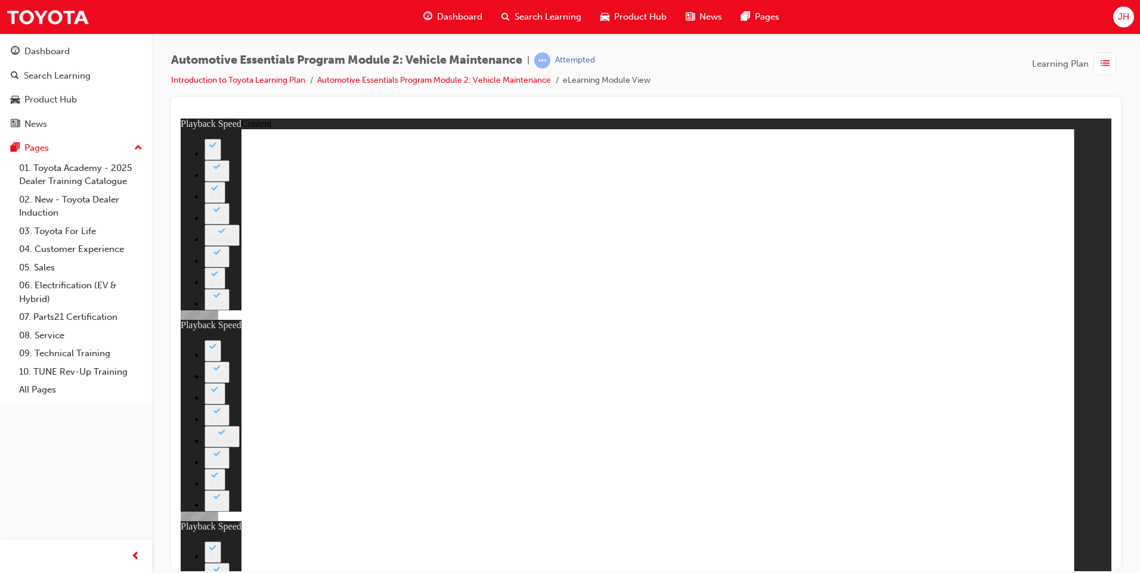
type input "8"
type input "27"
type input "12"
type input "13"
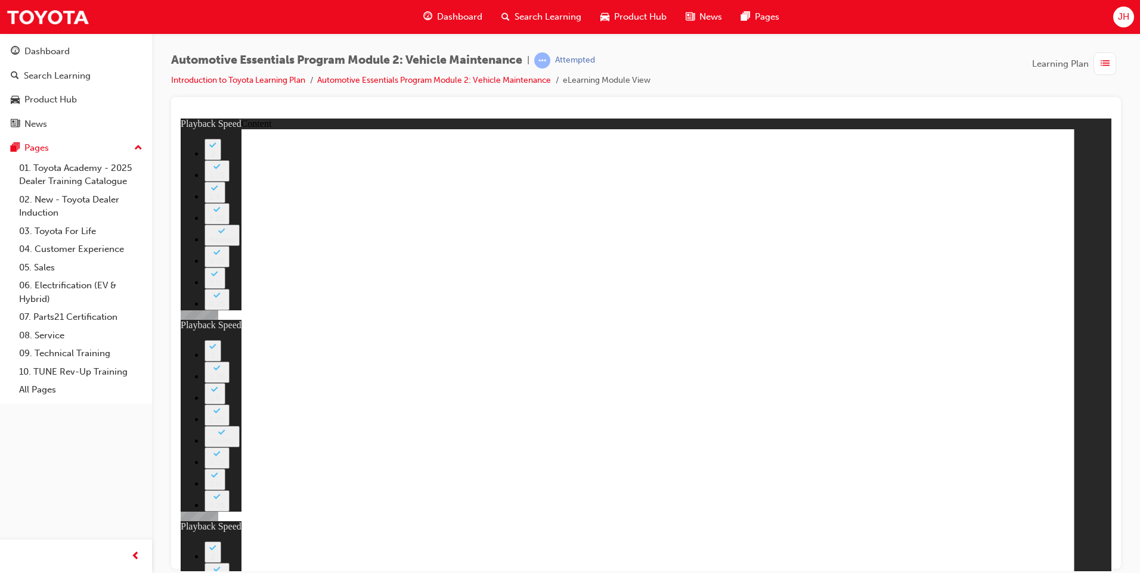
type input "8"
type input "27"
type input "12"
type input "56"
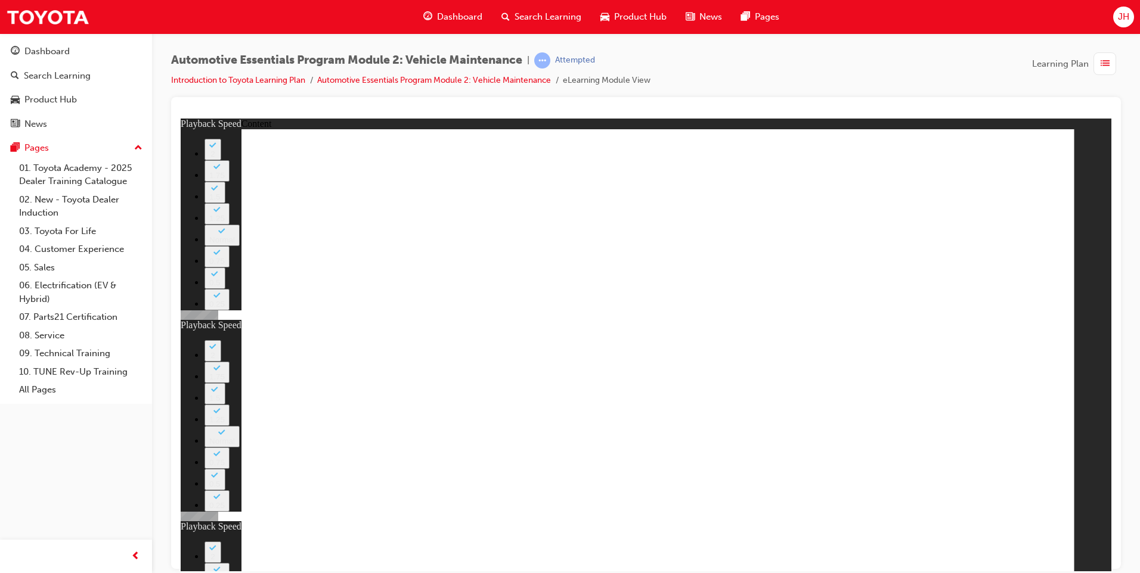
type input "13"
type input "8"
type input "27"
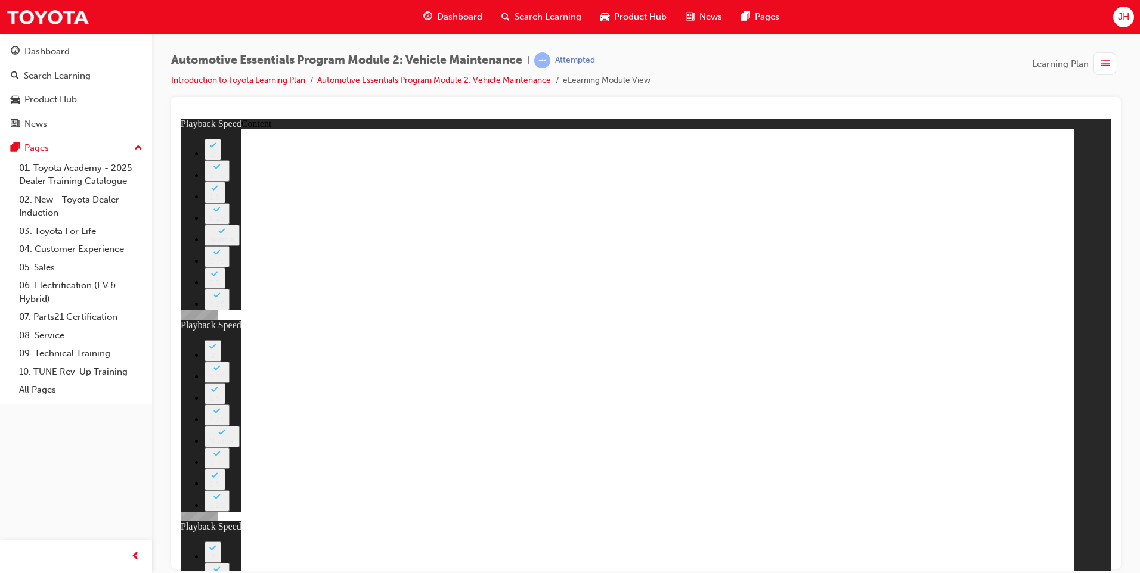
type input "12"
type input "56"
type input "13"
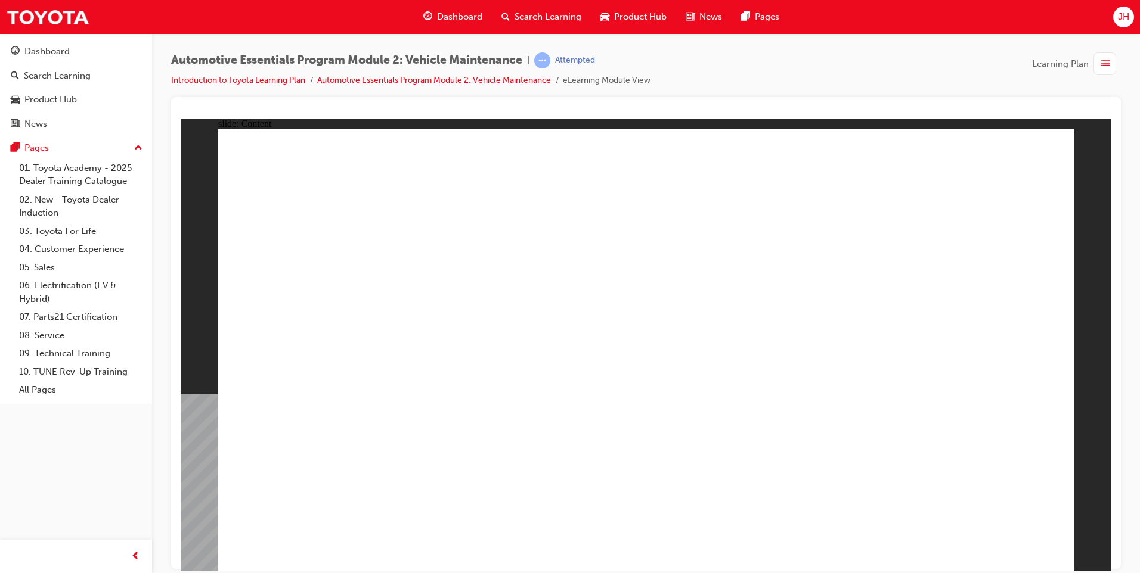
drag, startPoint x: 1032, startPoint y: 552, endPoint x: 1019, endPoint y: 549, distance: 13.4
radio input "true"
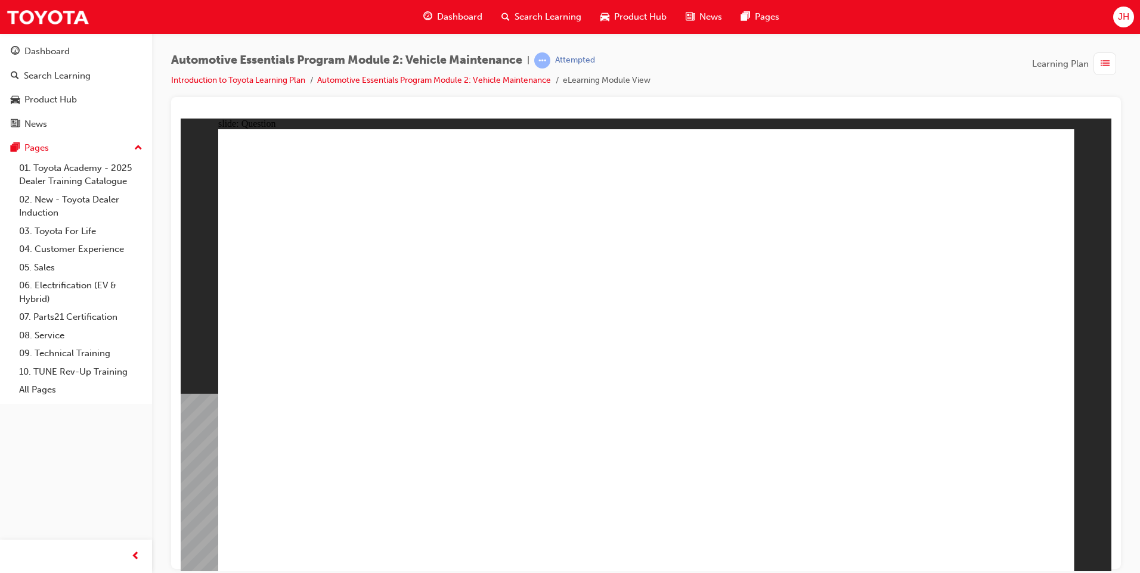
radio input "true"
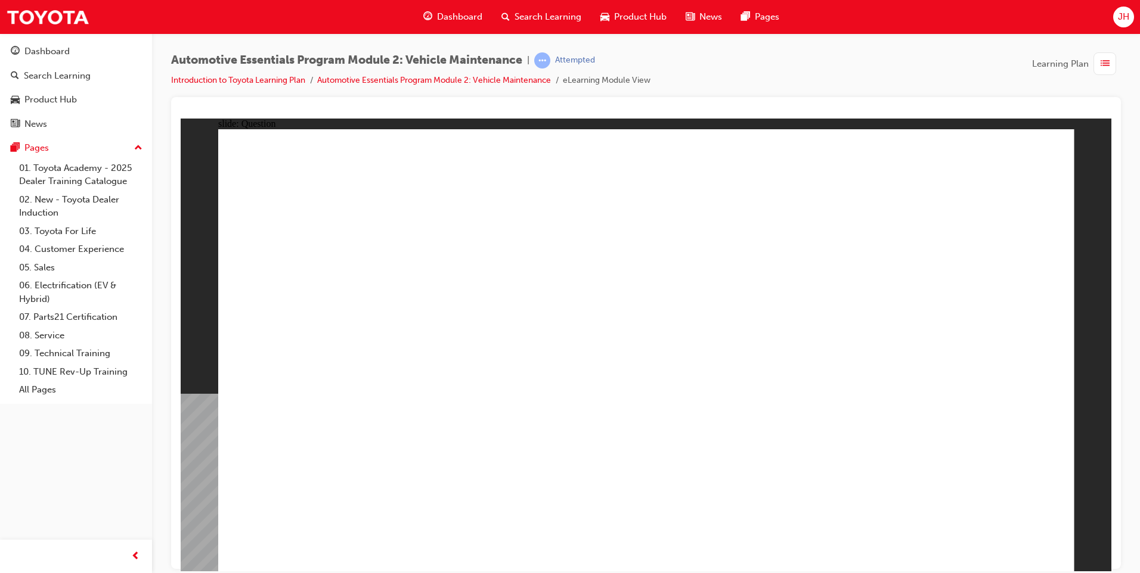
radio input "true"
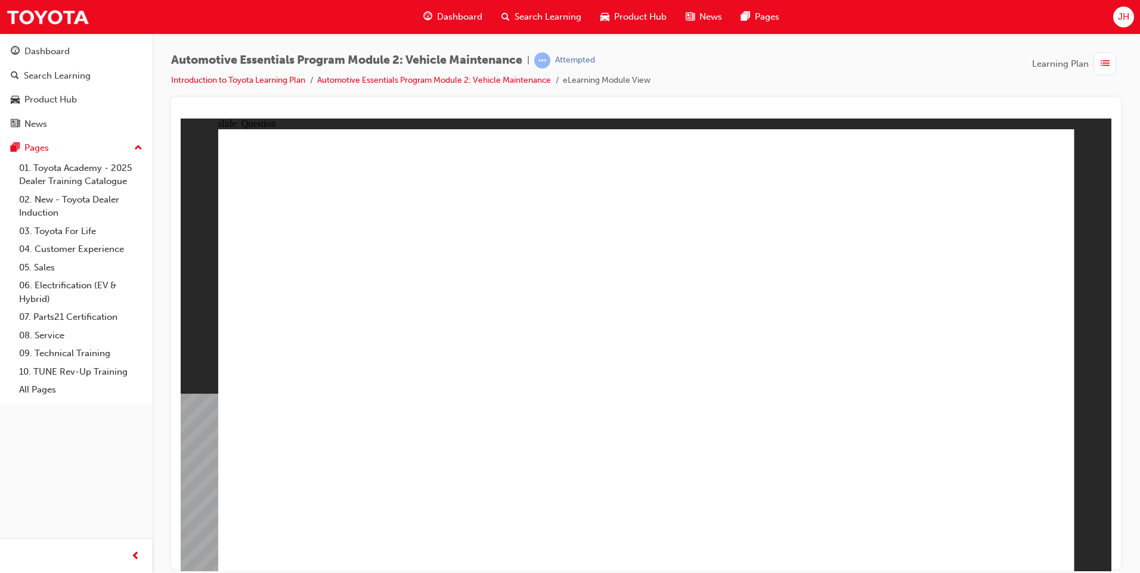
radio input "true"
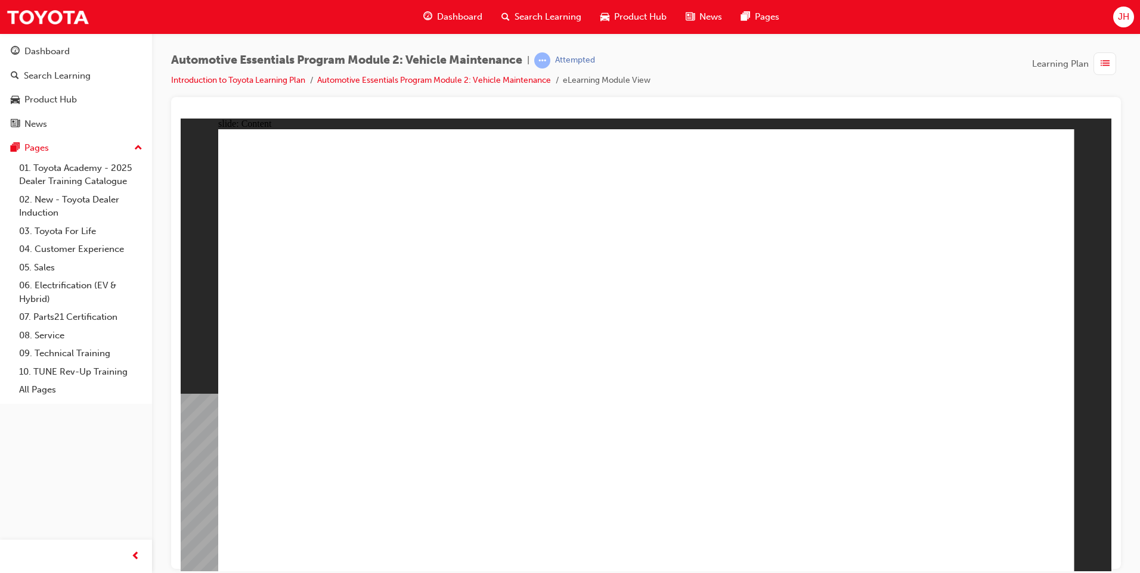
drag, startPoint x: 518, startPoint y: 554, endPoint x: 492, endPoint y: 525, distance: 38.4
drag, startPoint x: 477, startPoint y: 496, endPoint x: 486, endPoint y: 493, distance: 9.4
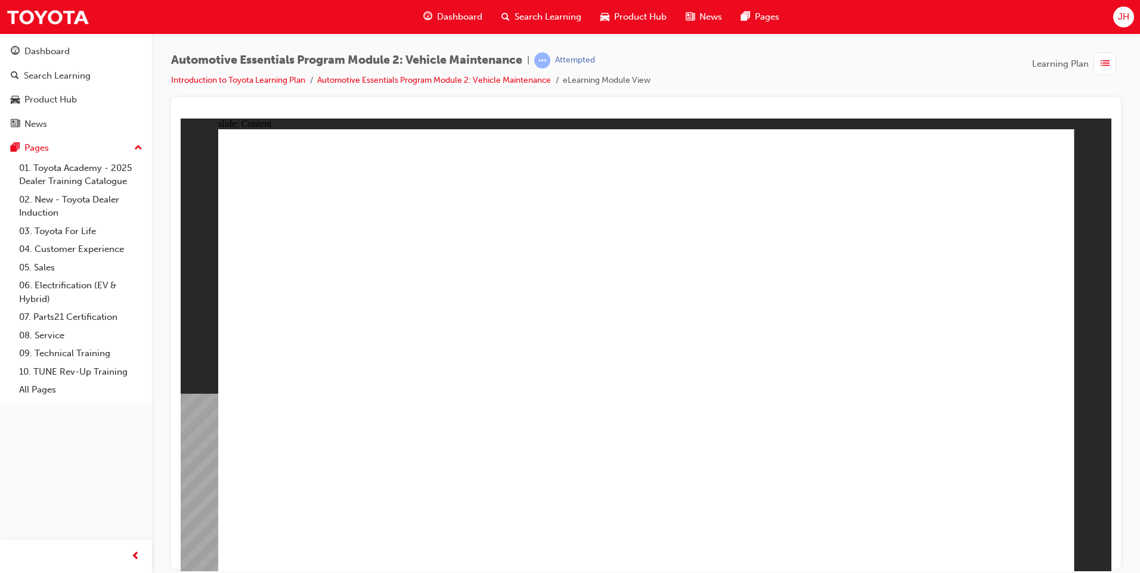
drag, startPoint x: 918, startPoint y: 173, endPoint x: 930, endPoint y: 172, distance: 11.3
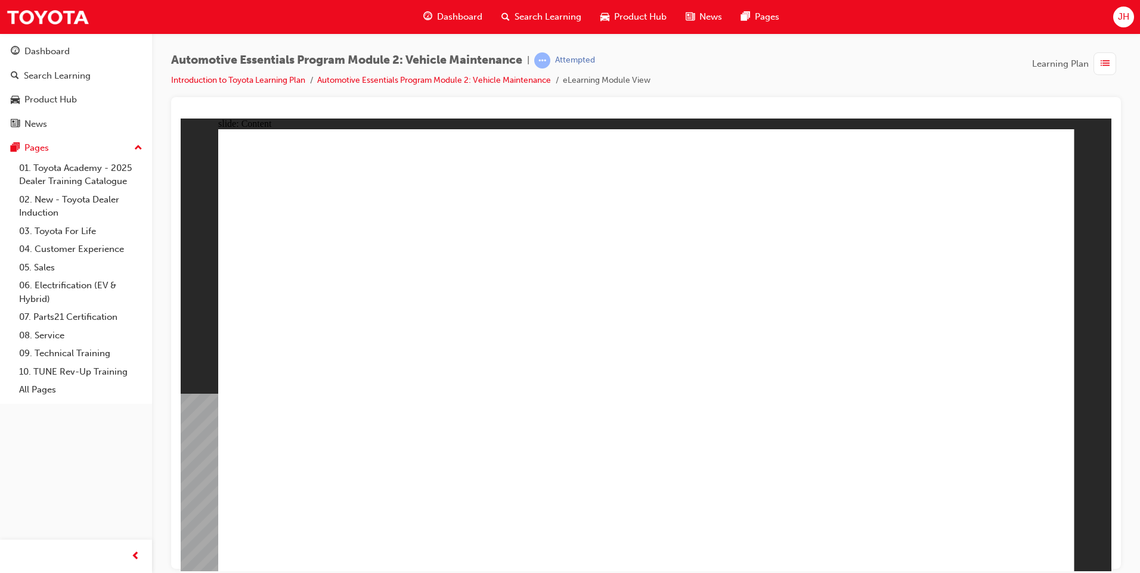
drag, startPoint x: 634, startPoint y: 228, endPoint x: 846, endPoint y: 263, distance: 215.8
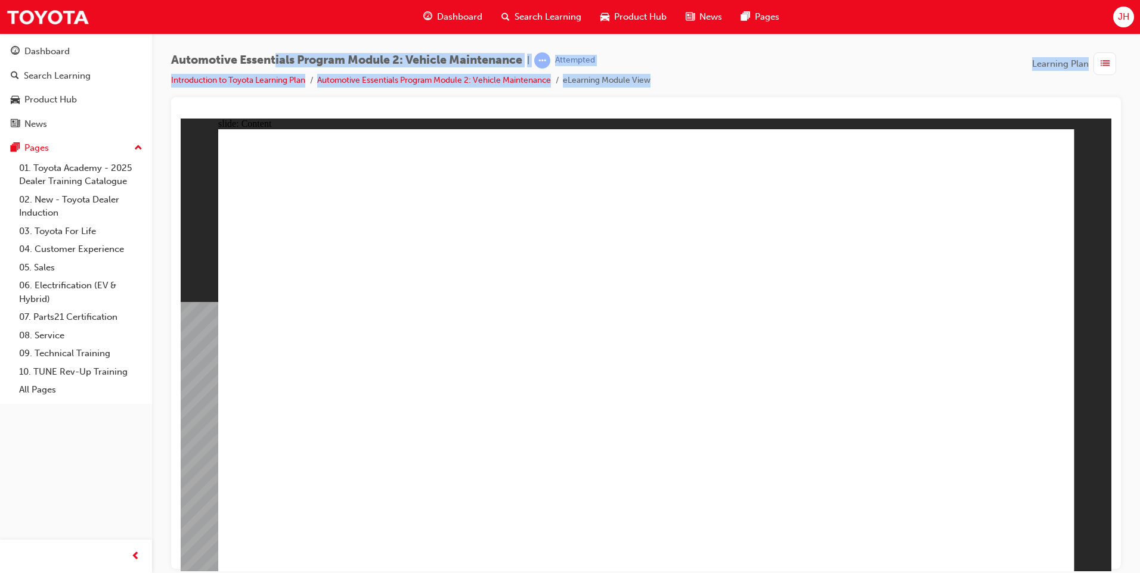
click at [892, 54] on div "Automotive Essentials Program Module 2: Vehicle Maintenance | Attempted Introdu…" at bounding box center [645, 74] width 949 height 45
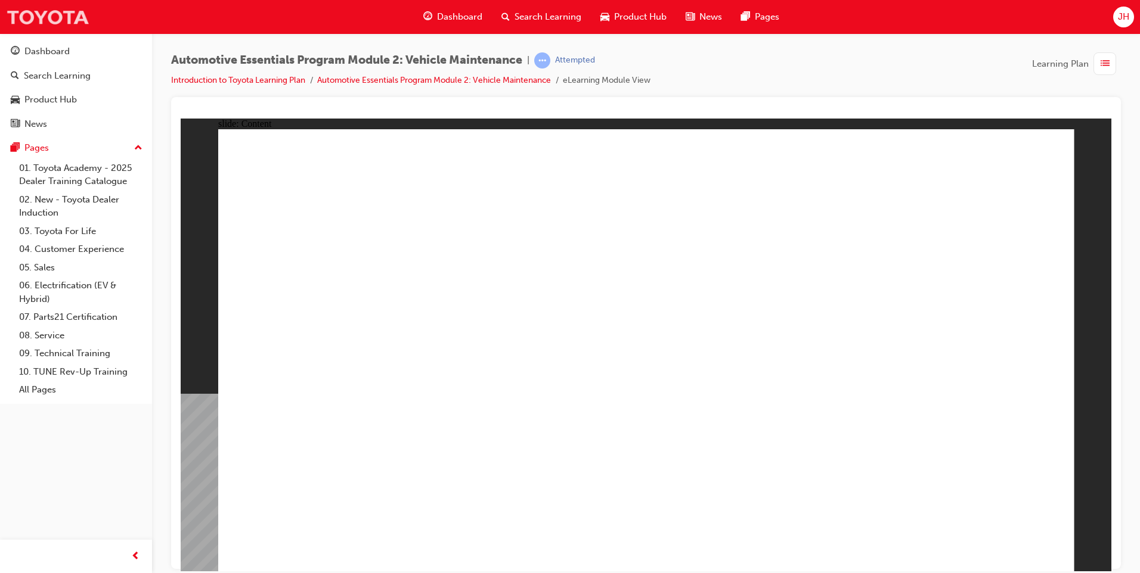
click at [76, 18] on img at bounding box center [47, 17] width 83 height 27
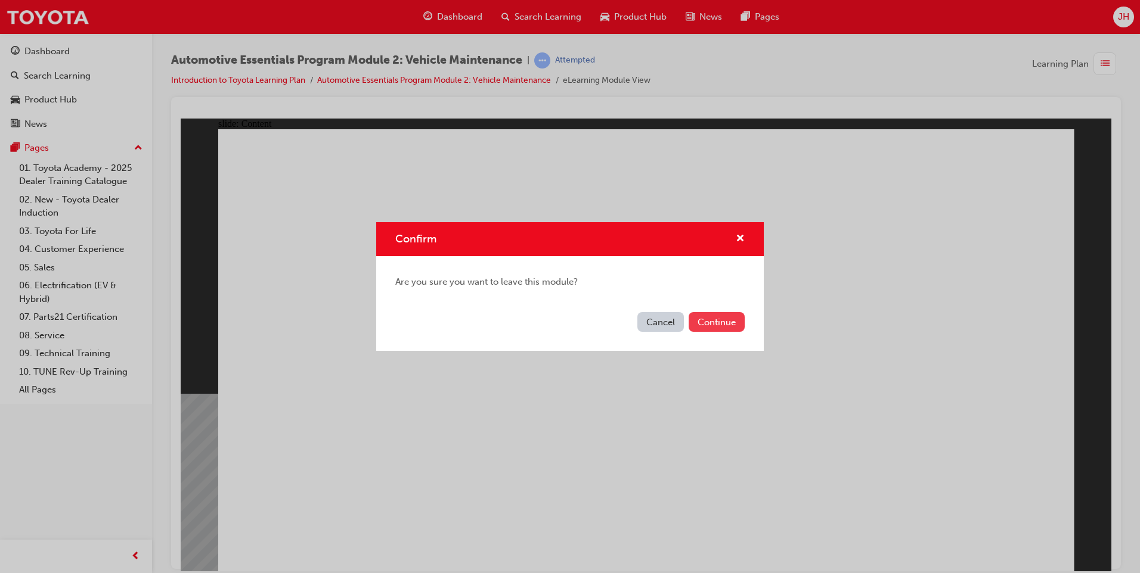
click at [722, 318] on button "Continue" at bounding box center [716, 322] width 56 height 20
